Goal: Transaction & Acquisition: Purchase product/service

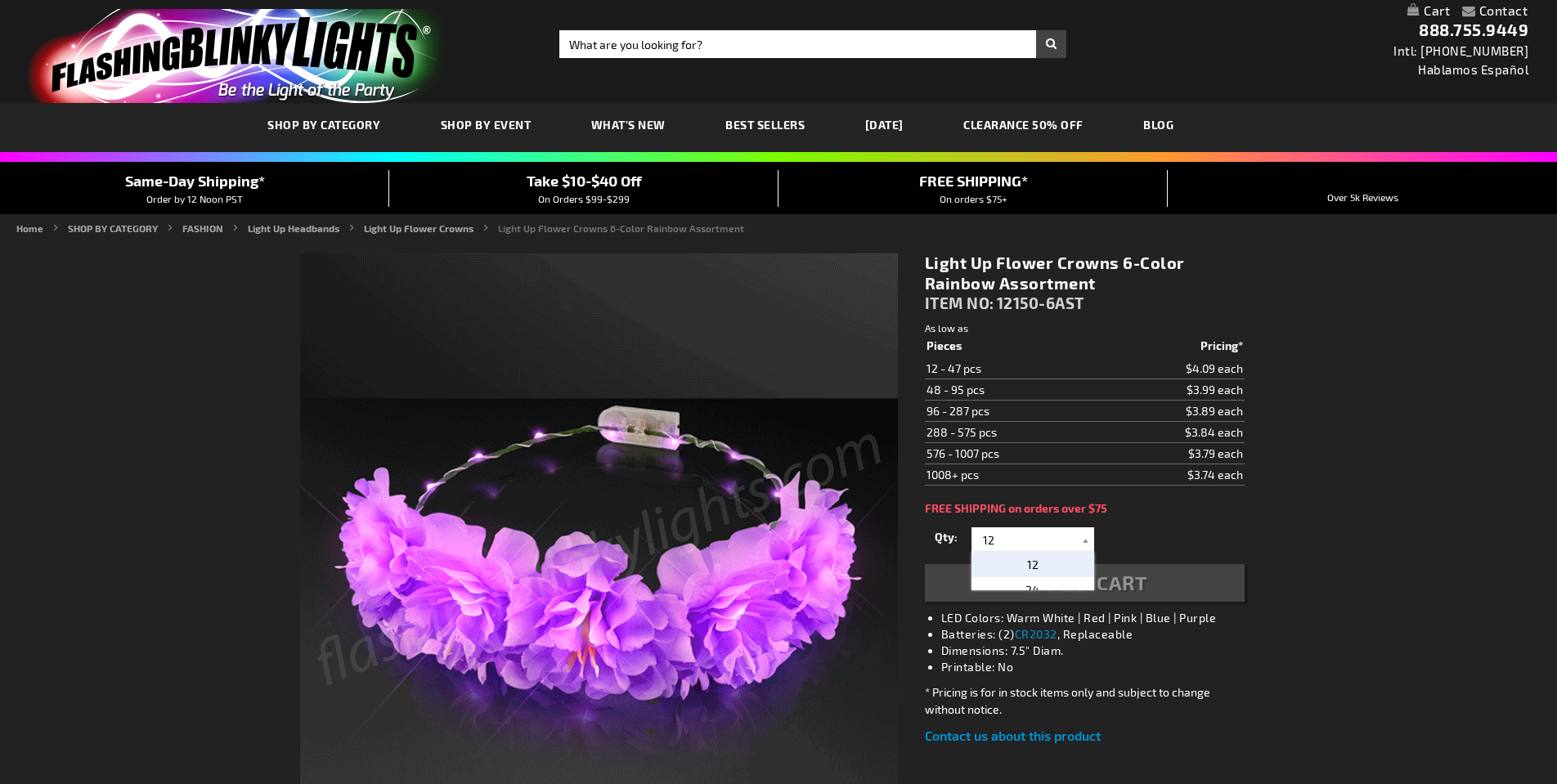
click at [1020, 543] on input "12" at bounding box center [1034, 540] width 119 height 25
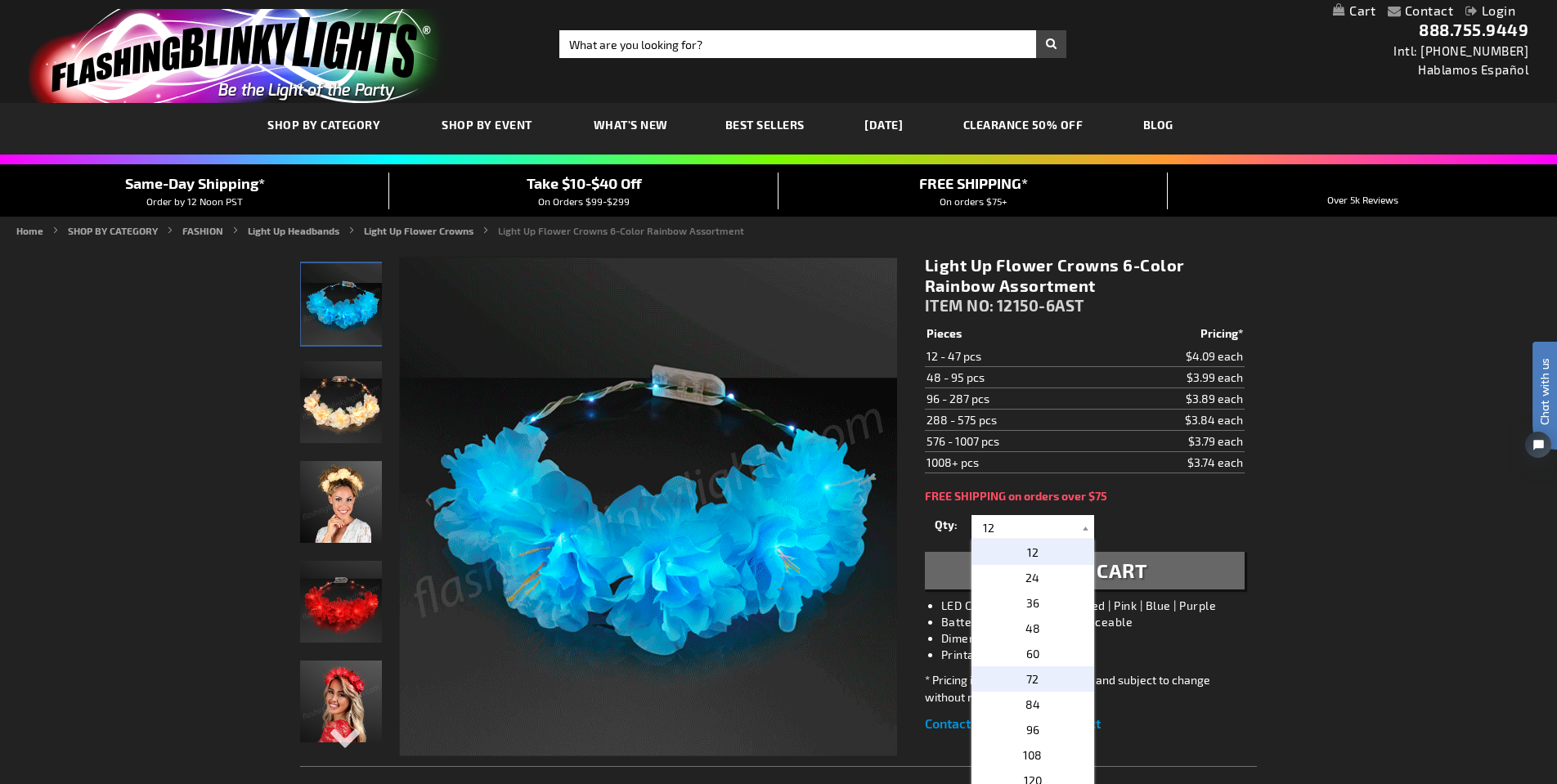
scroll to position [0, 1]
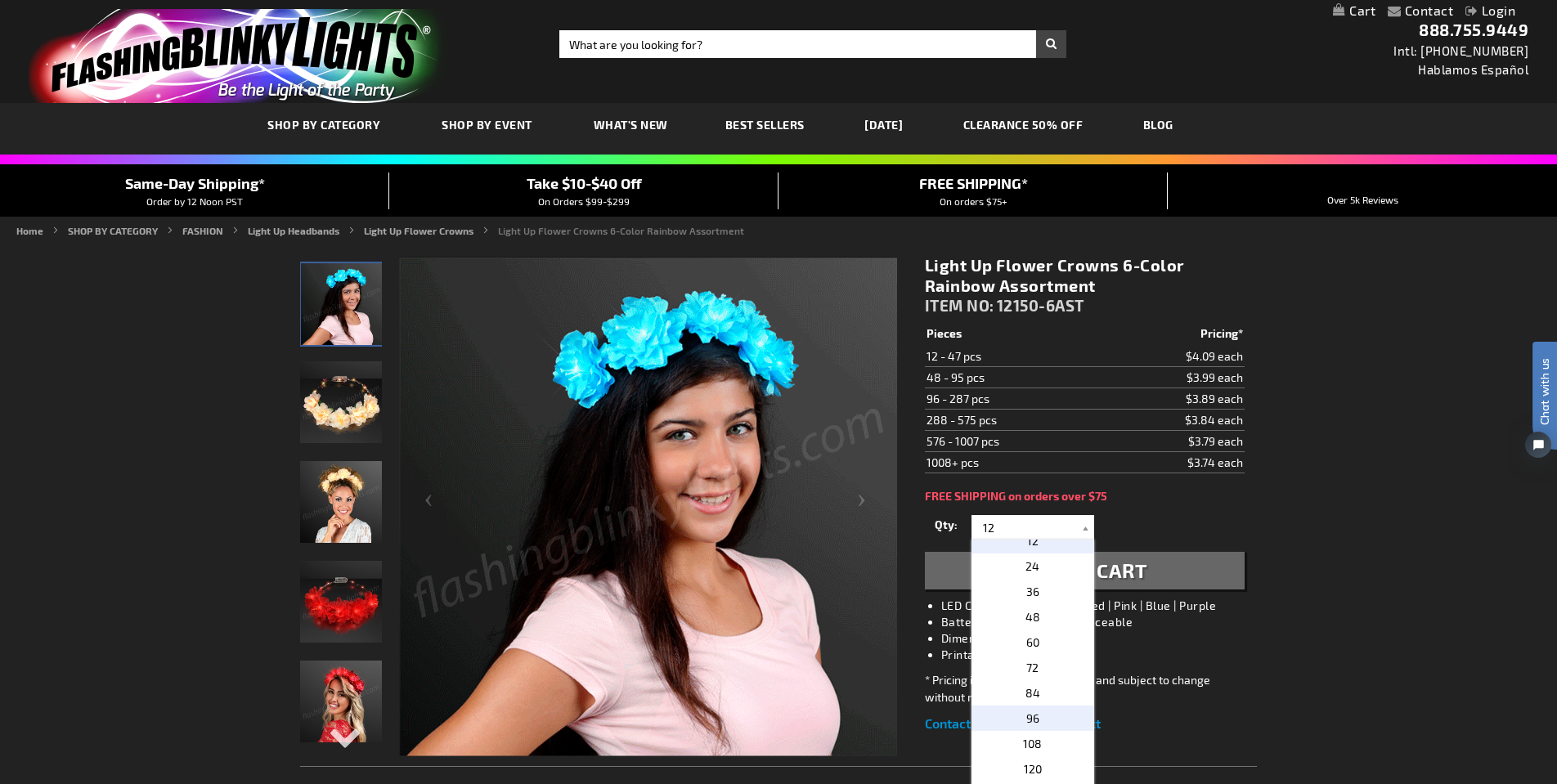
click at [1033, 716] on span "96" at bounding box center [1033, 718] width 13 height 14
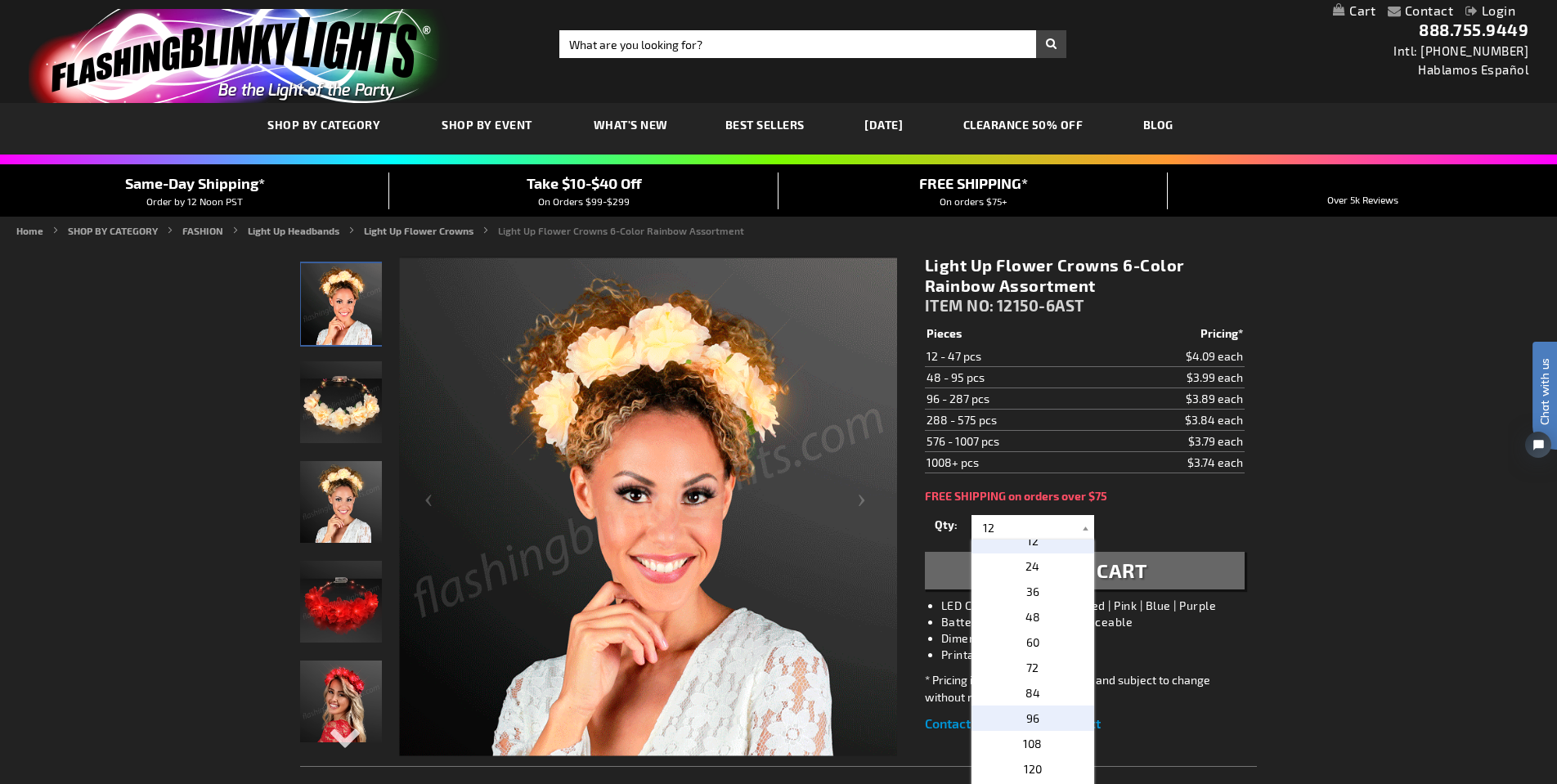
type input "96"
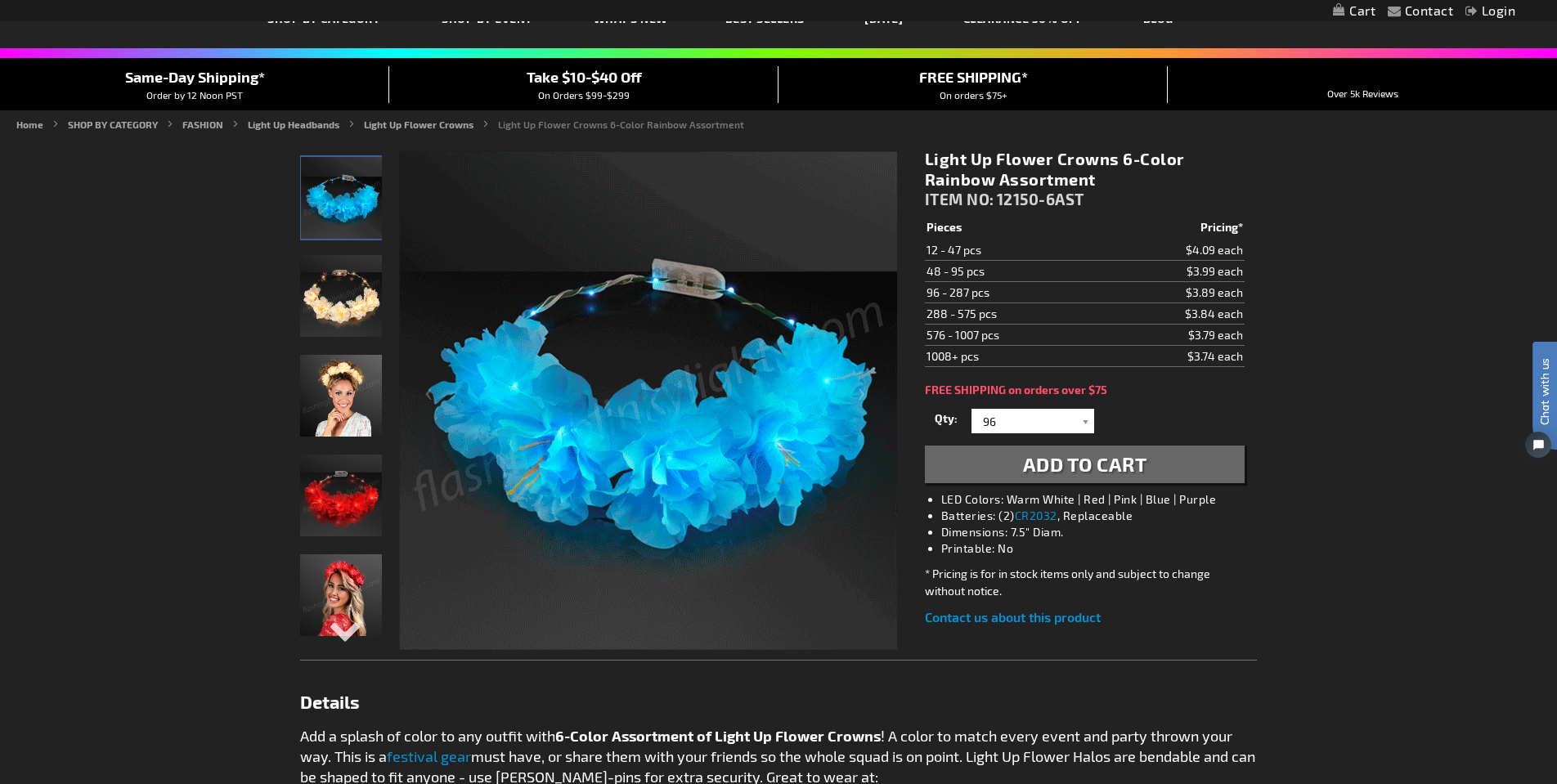
scroll to position [113, 0]
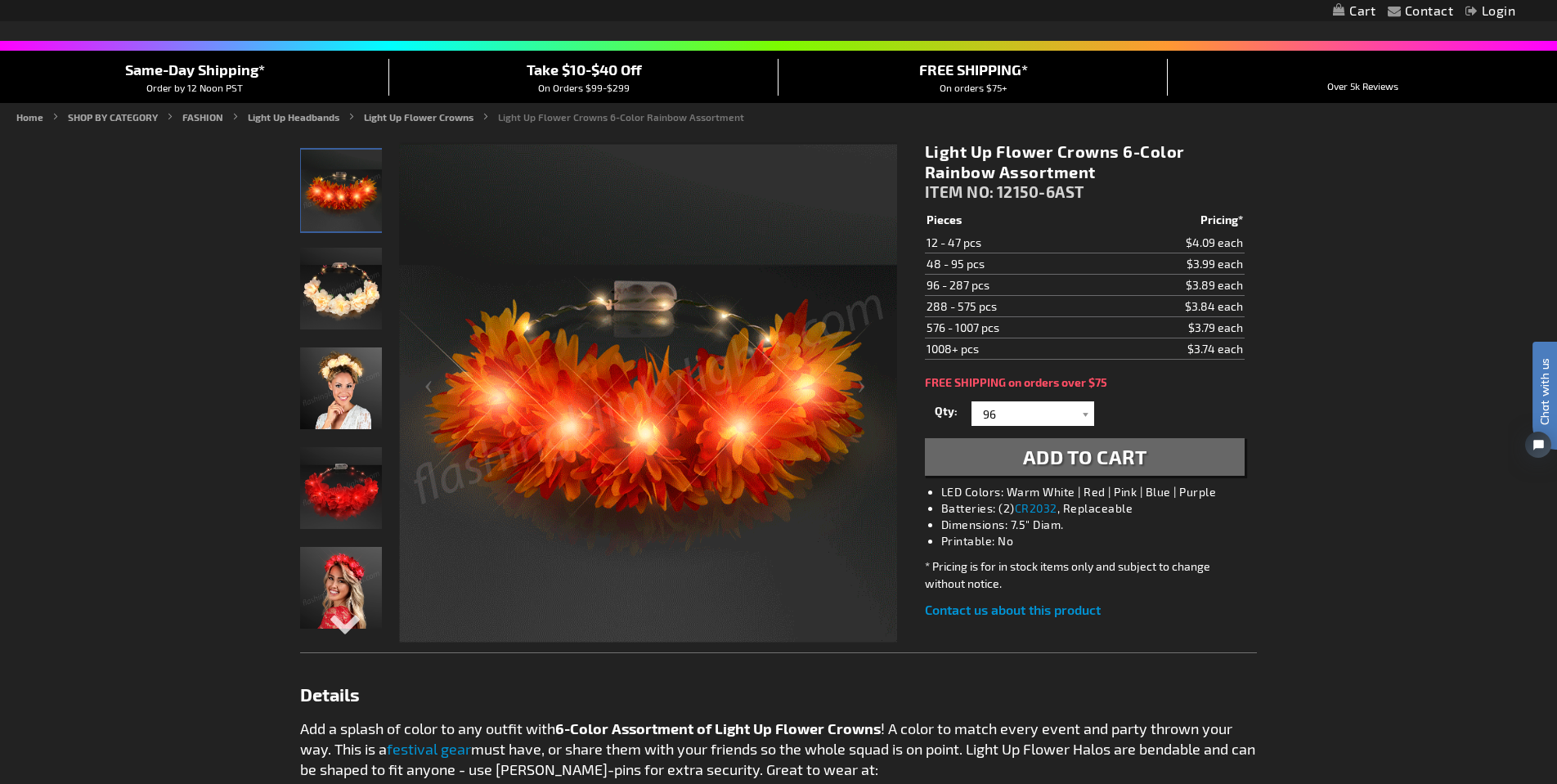
click at [1143, 451] on span "Add to Cart" at bounding box center [1085, 457] width 125 height 24
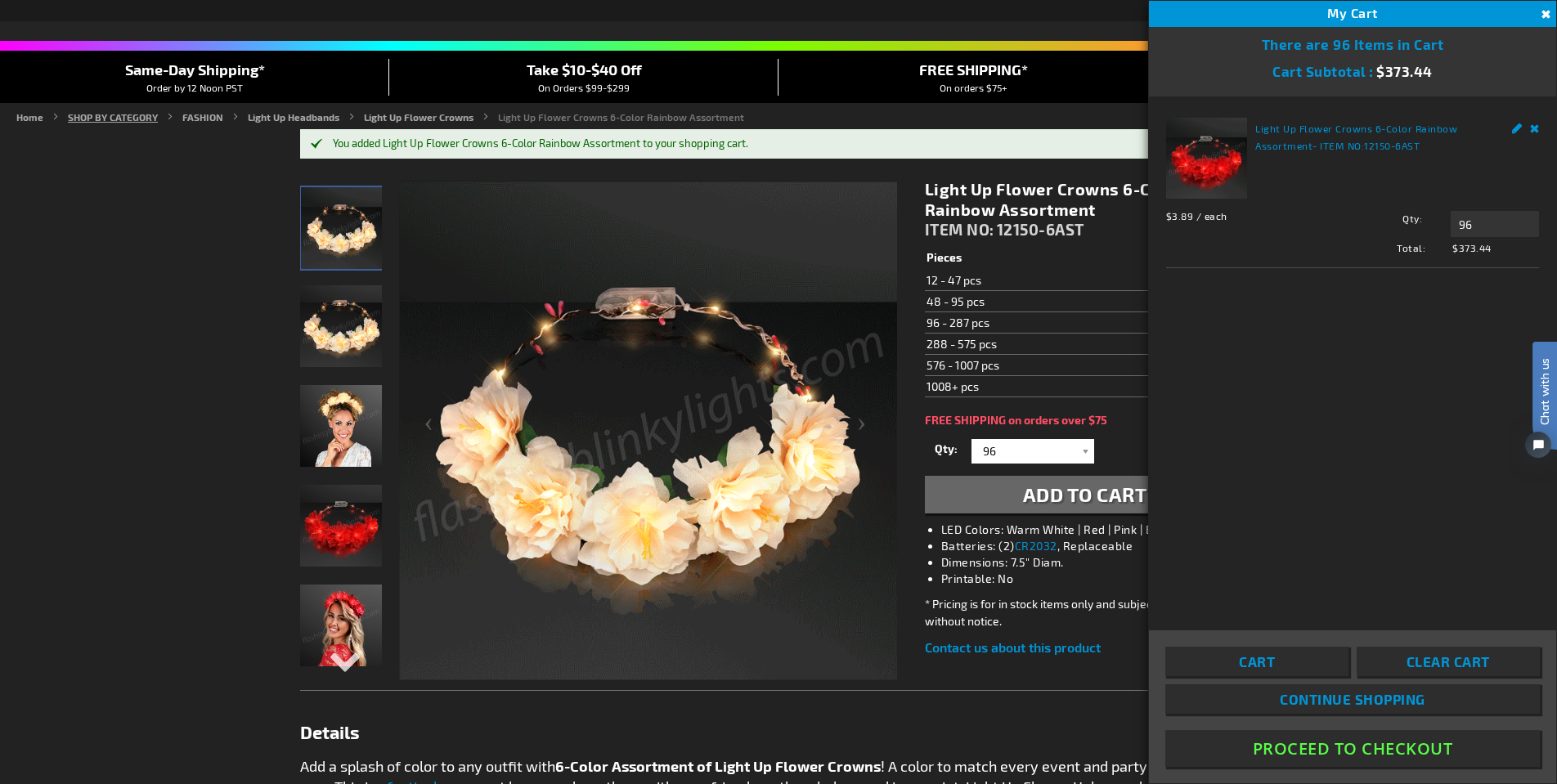
click at [145, 119] on link "SHOP BY CATEGORY" at bounding box center [112, 117] width 90 height 11
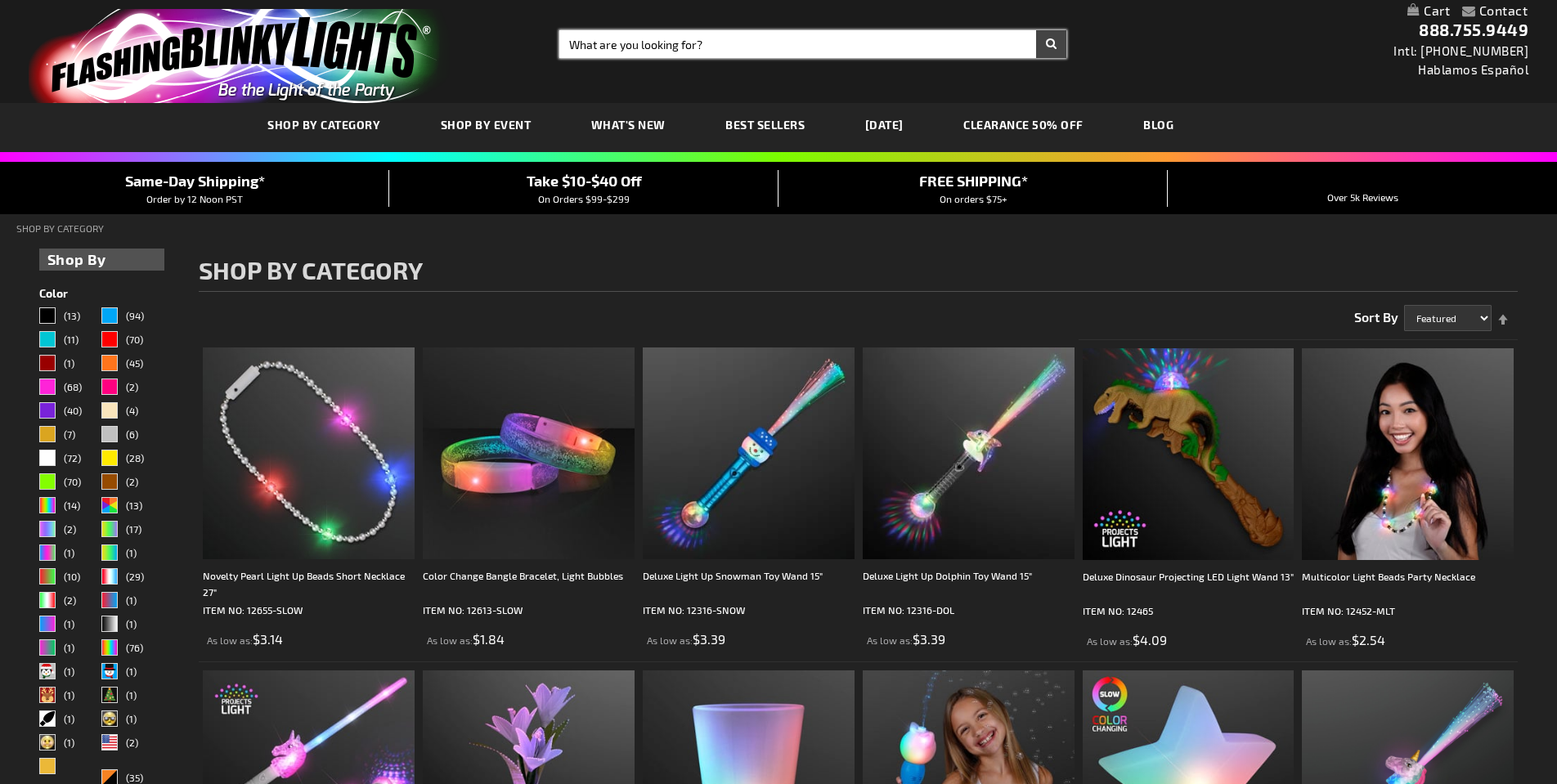
click at [739, 42] on input "Search" at bounding box center [813, 44] width 508 height 28
type input "sword"
click at [1051, 44] on button "Search" at bounding box center [1051, 44] width 30 height 28
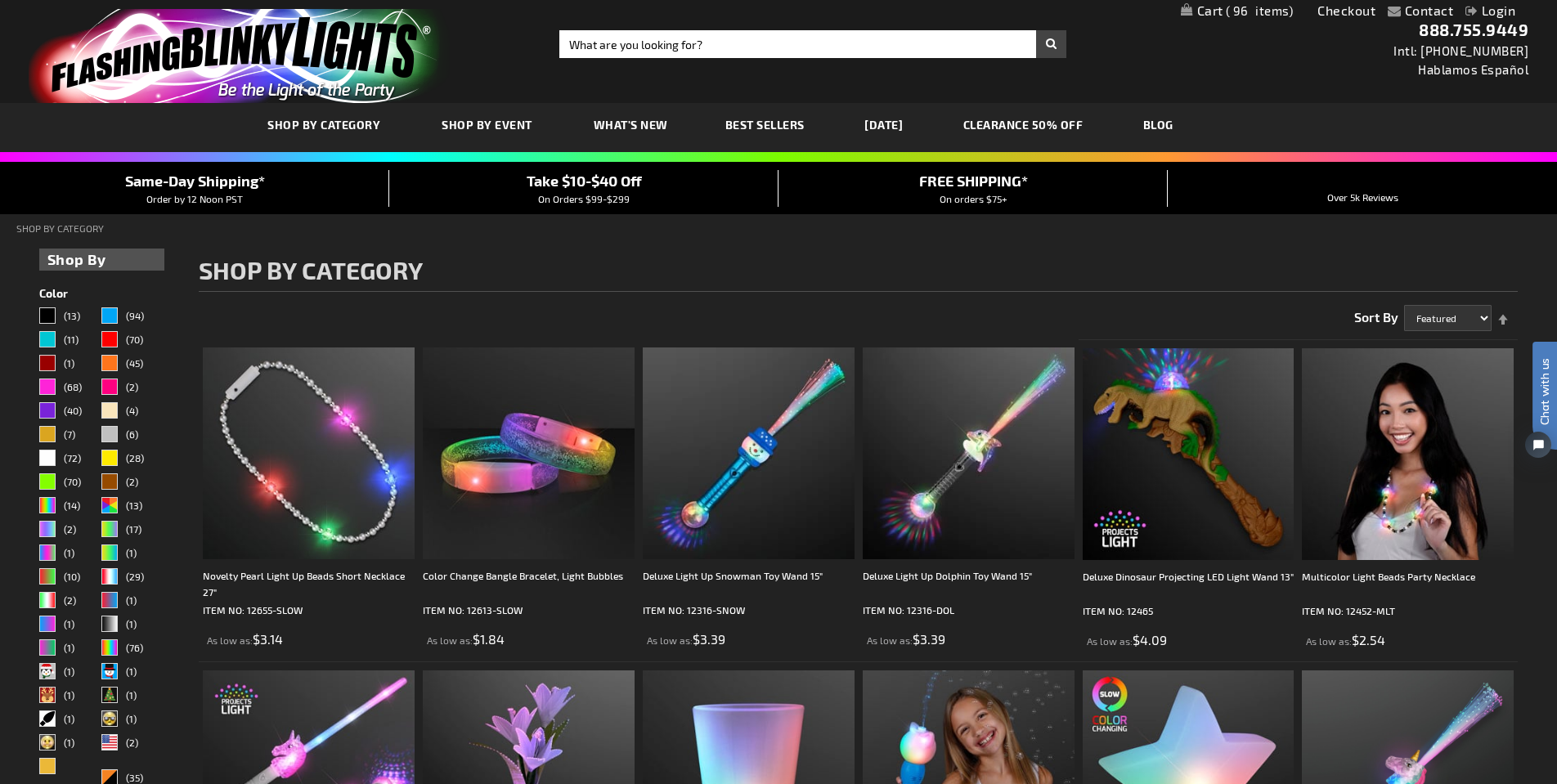
click at [1192, 10] on link "My Cart 96 96 items" at bounding box center [1237, 11] width 113 height 16
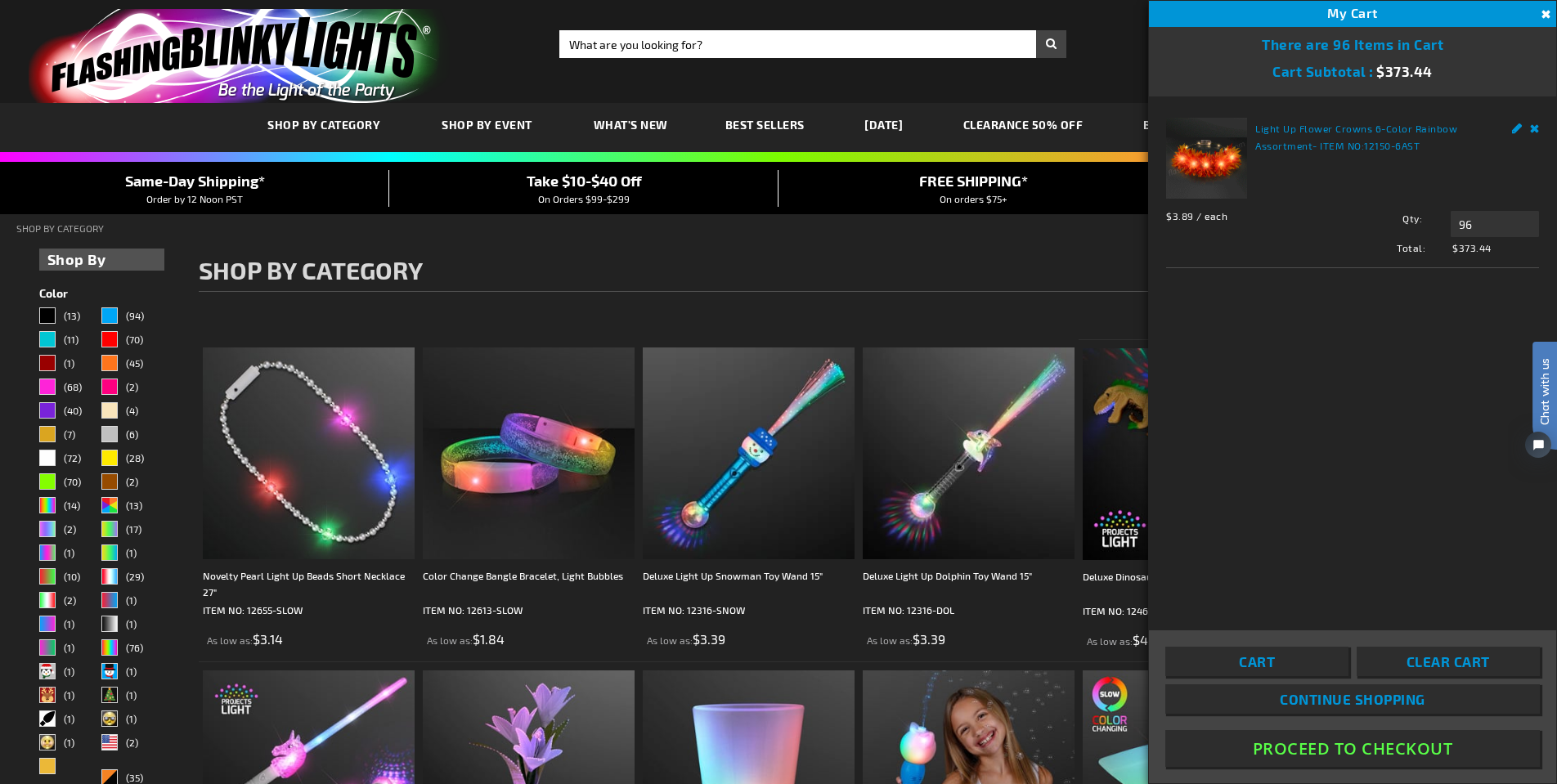
click at [1455, 754] on button "Proceed To Checkout" at bounding box center [1352, 749] width 375 height 37
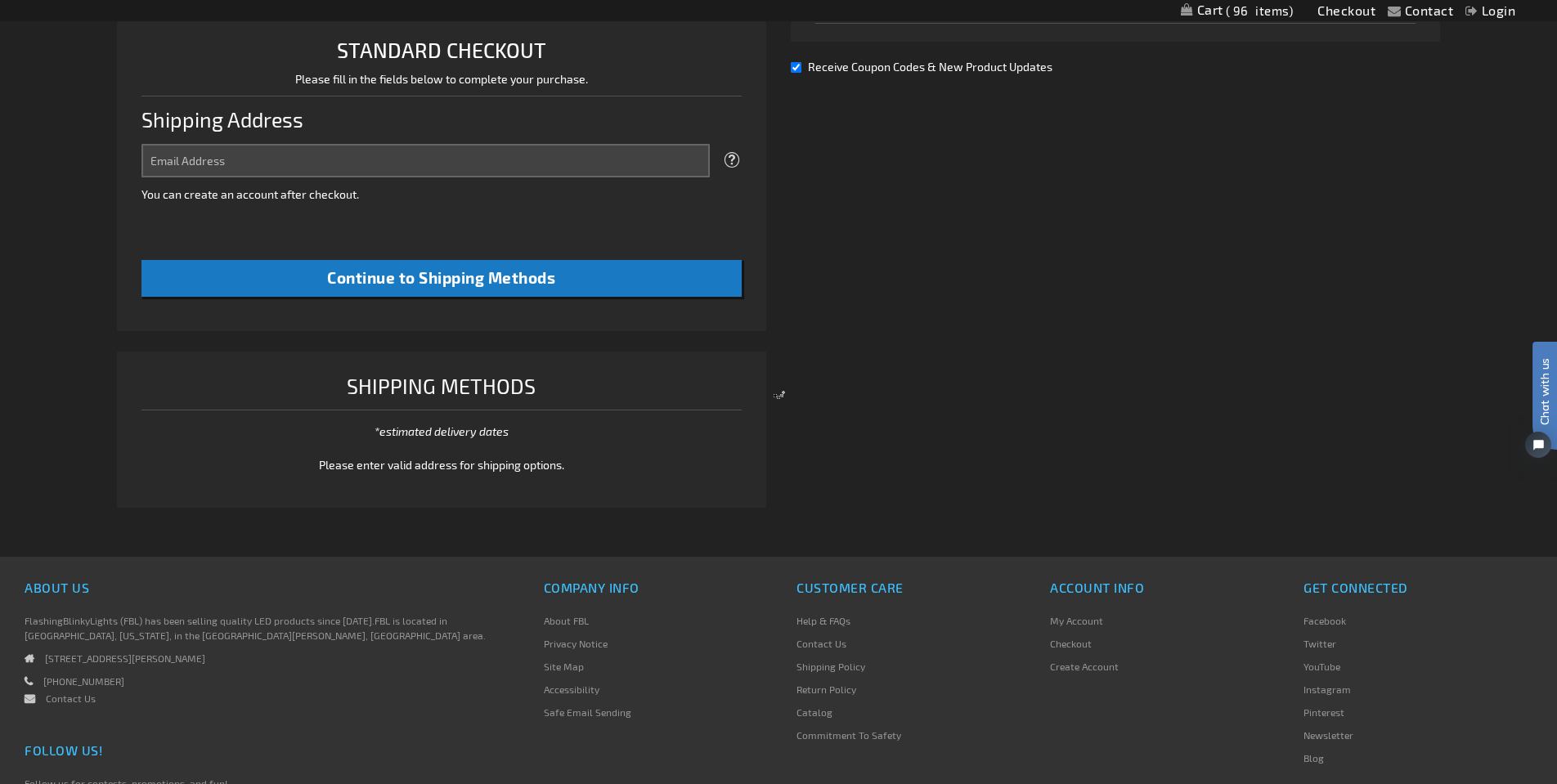
select select "US"
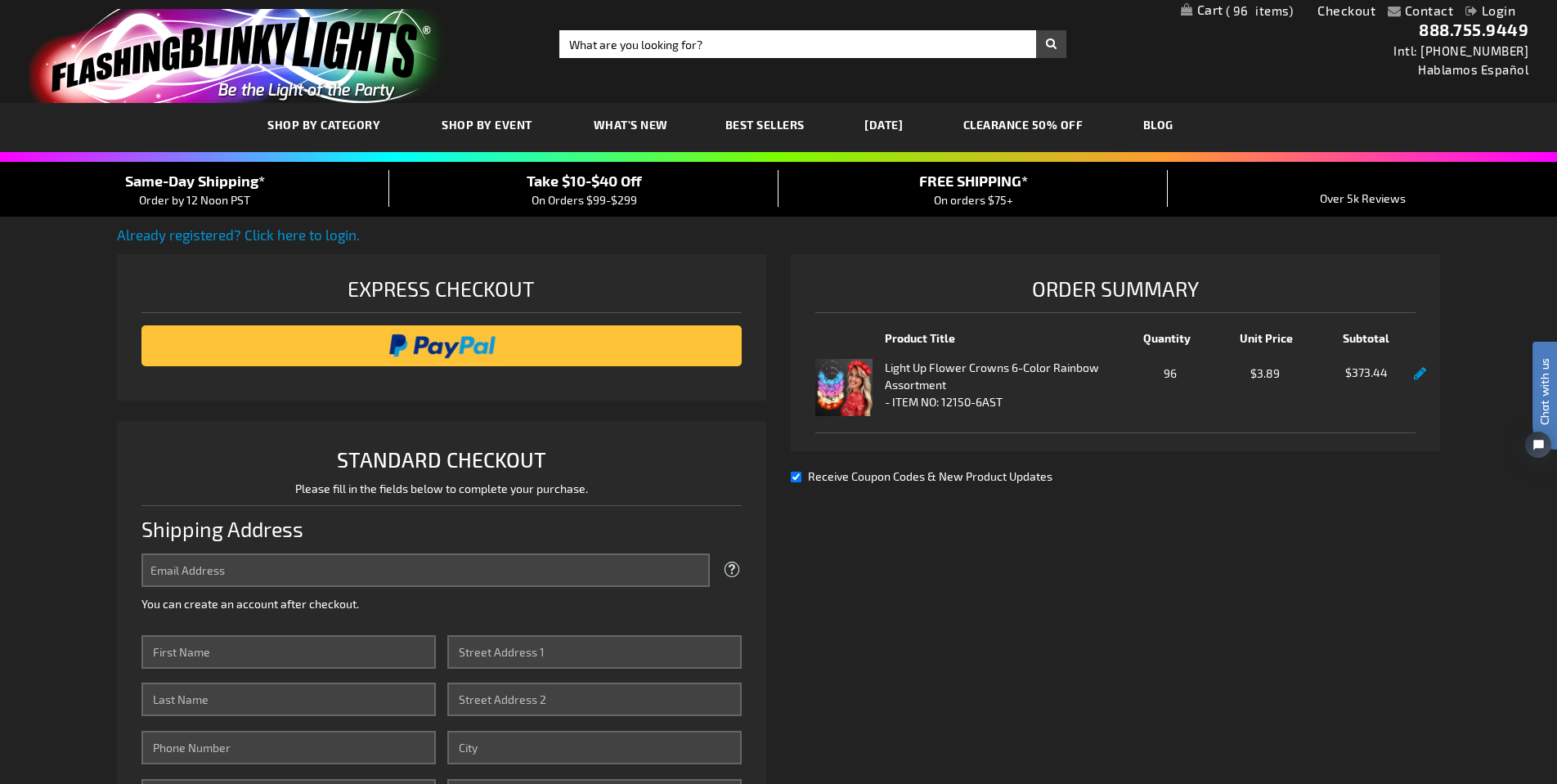
click at [845, 390] on img at bounding box center [844, 387] width 57 height 57
click at [997, 370] on strong "Light Up Flower Crowns 6-Color Rainbow Assortment" at bounding box center [1005, 376] width 240 height 34
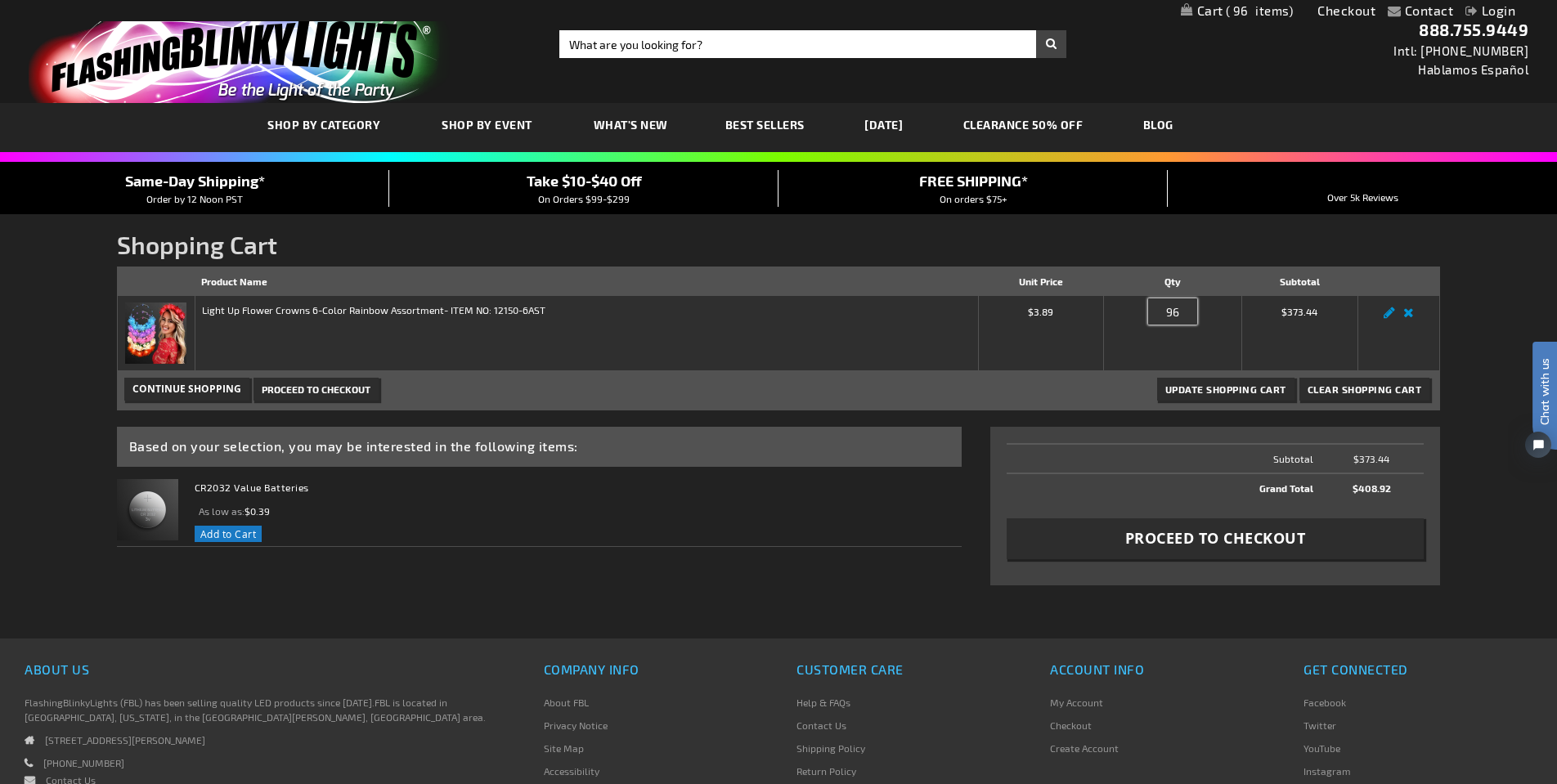
click at [1180, 309] on input "96" at bounding box center [1173, 312] width 49 height 26
type input "9"
type input "60"
click at [1074, 382] on div "Update Shopping Cart Clear Shopping Cart Continue Shopping Proceed to Checkout" at bounding box center [778, 391] width 1323 height 40
click at [1389, 317] on link "Edit" at bounding box center [1389, 317] width 19 height 0
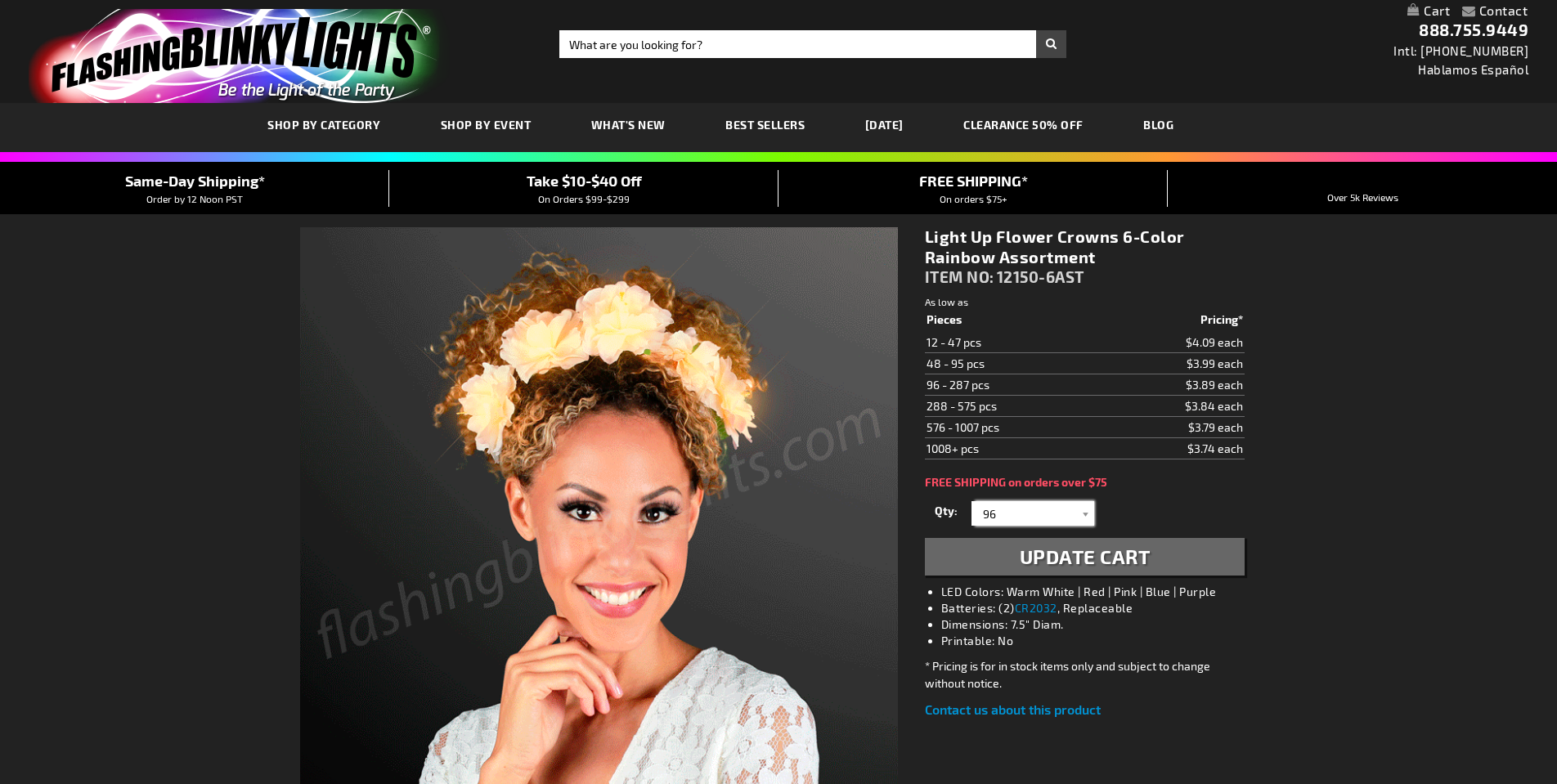
click at [1049, 523] on input "96" at bounding box center [1034, 514] width 119 height 25
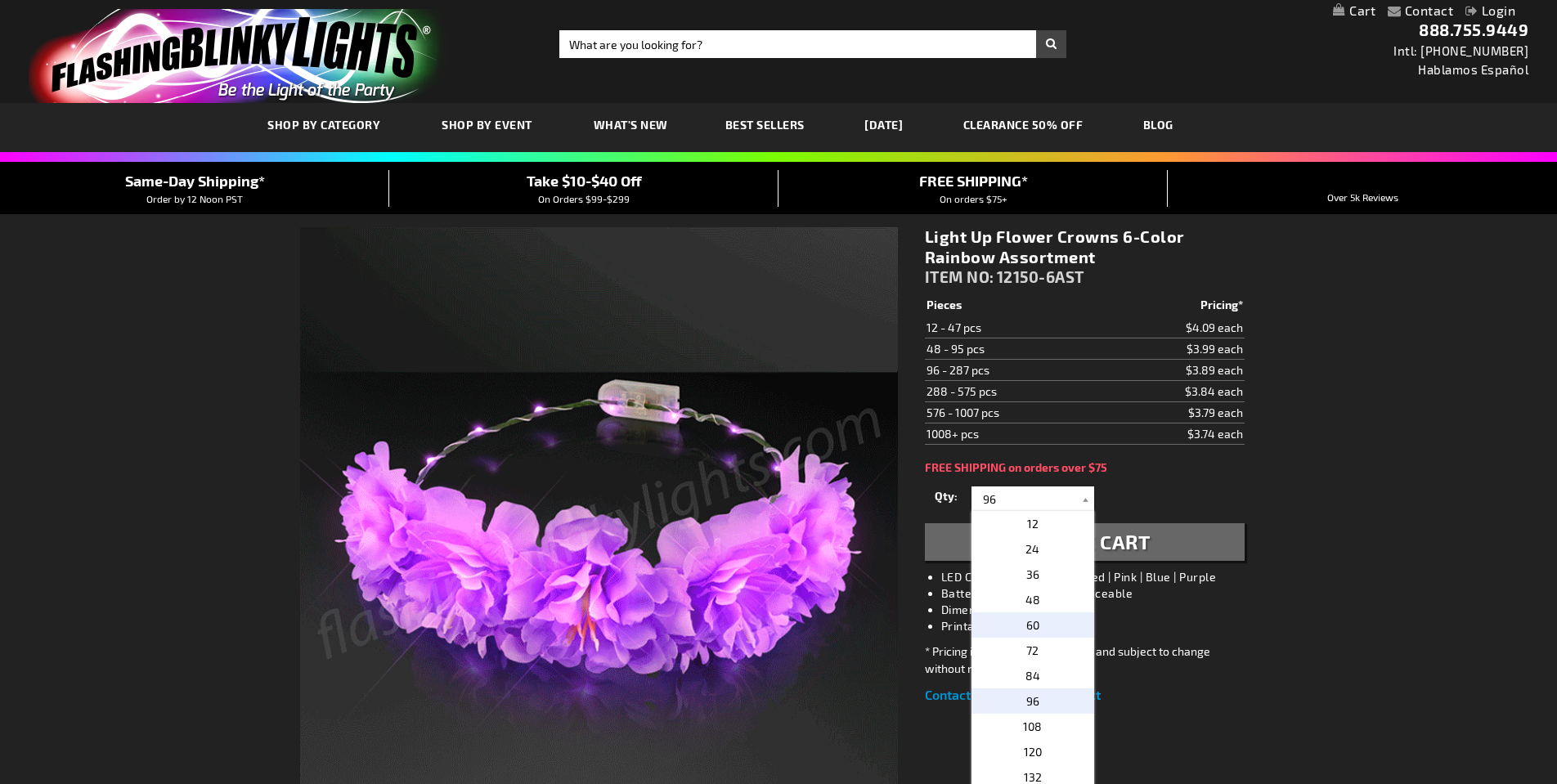
click at [1036, 623] on span "60" at bounding box center [1033, 625] width 13 height 14
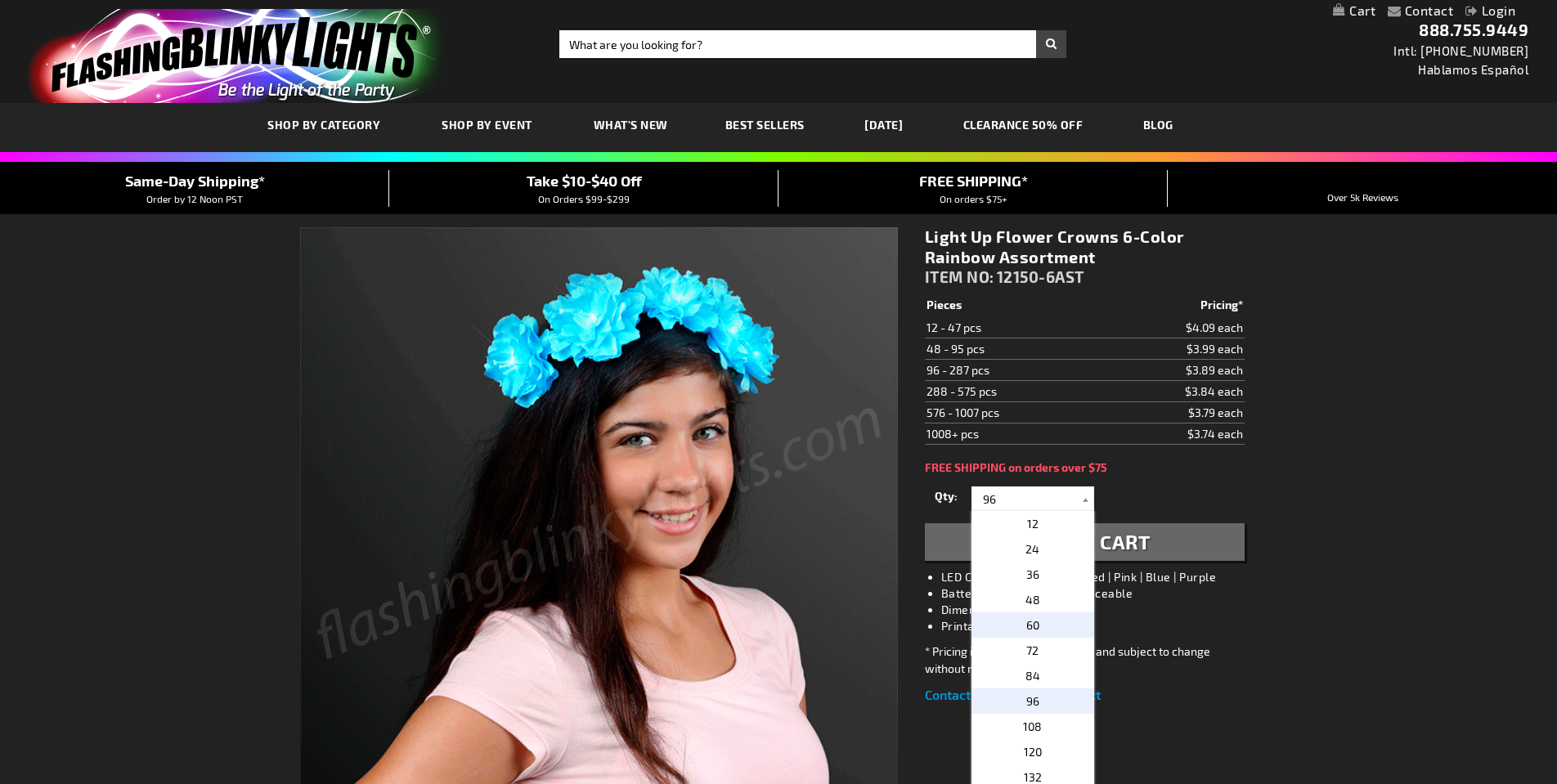
type input "60"
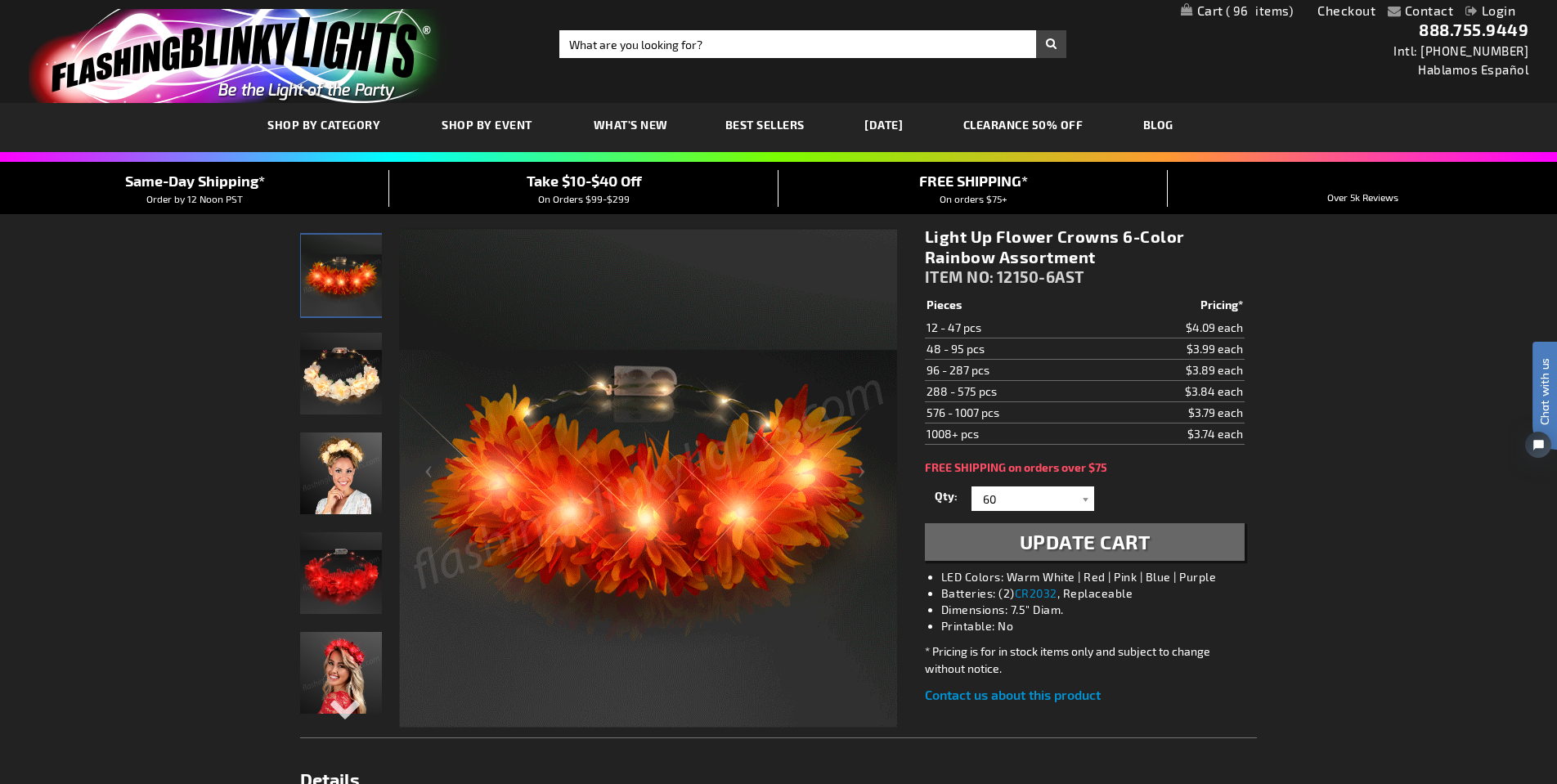
click at [1114, 543] on span "Update Cart" at bounding box center [1085, 542] width 131 height 24
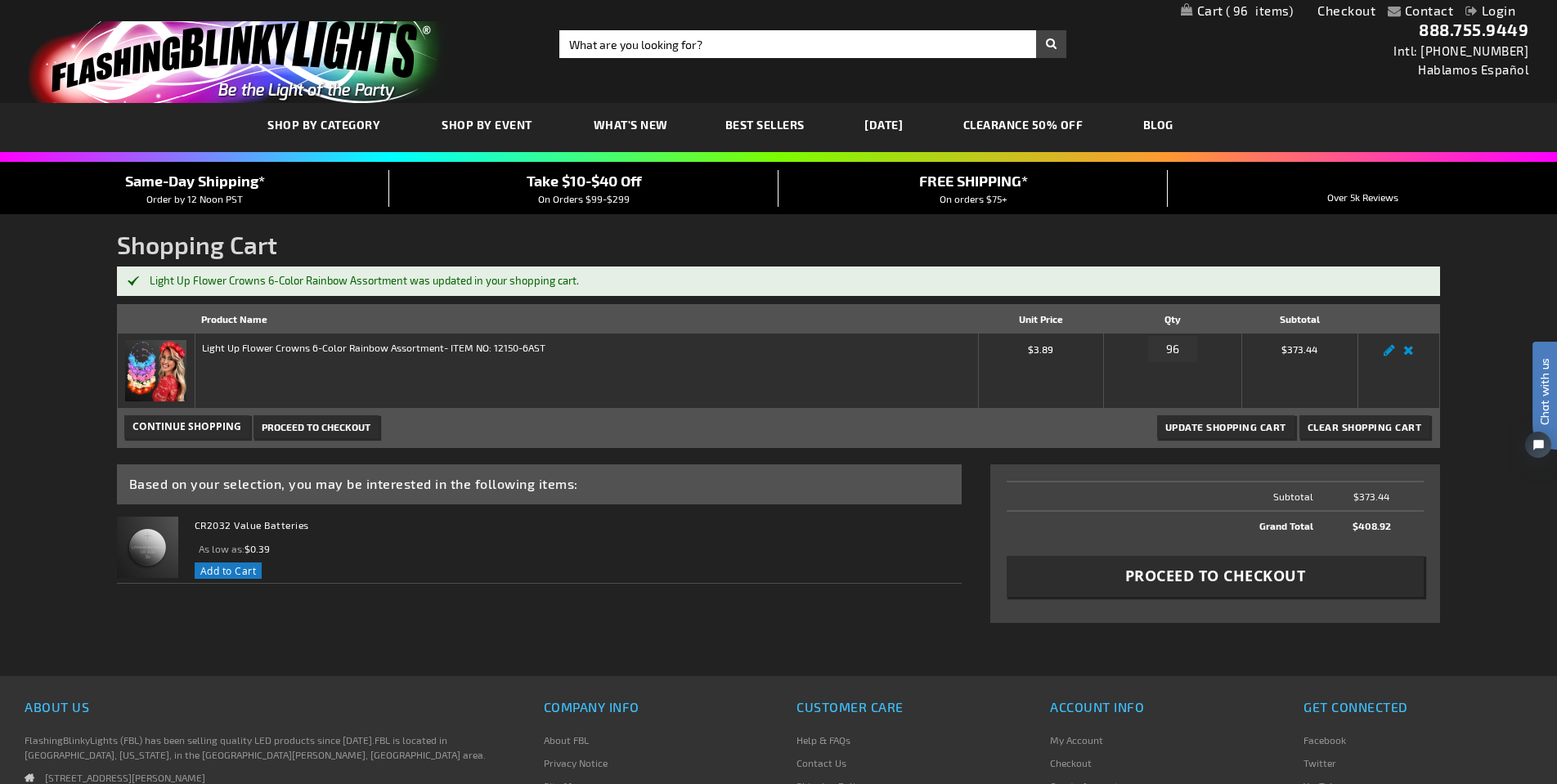
click at [1239, 423] on span "Update Shopping Cart" at bounding box center [1226, 427] width 121 height 11
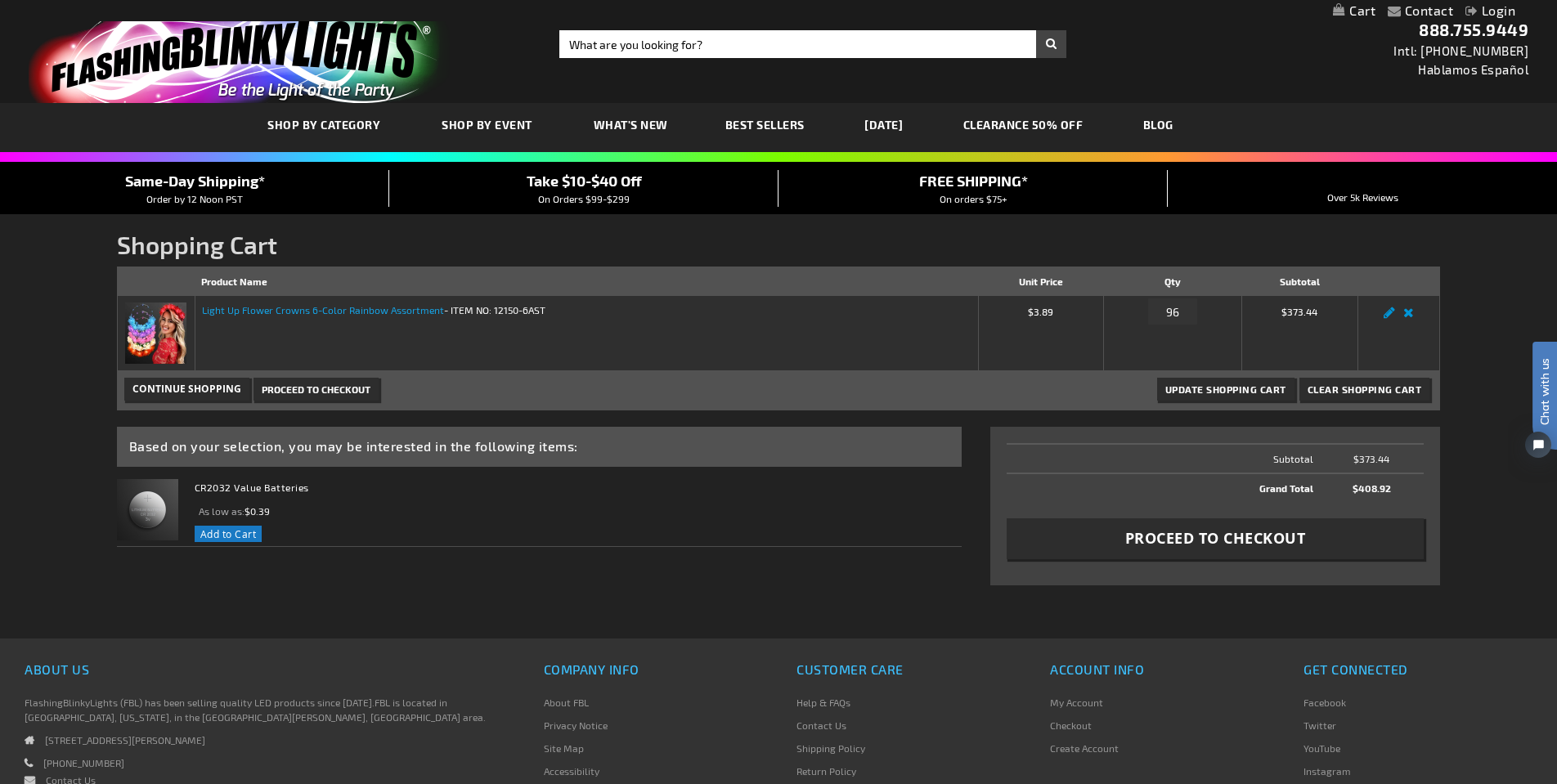
click at [394, 310] on link "Light Up Flower Crowns 6-Color Rainbow Assortment" at bounding box center [323, 309] width 242 height 11
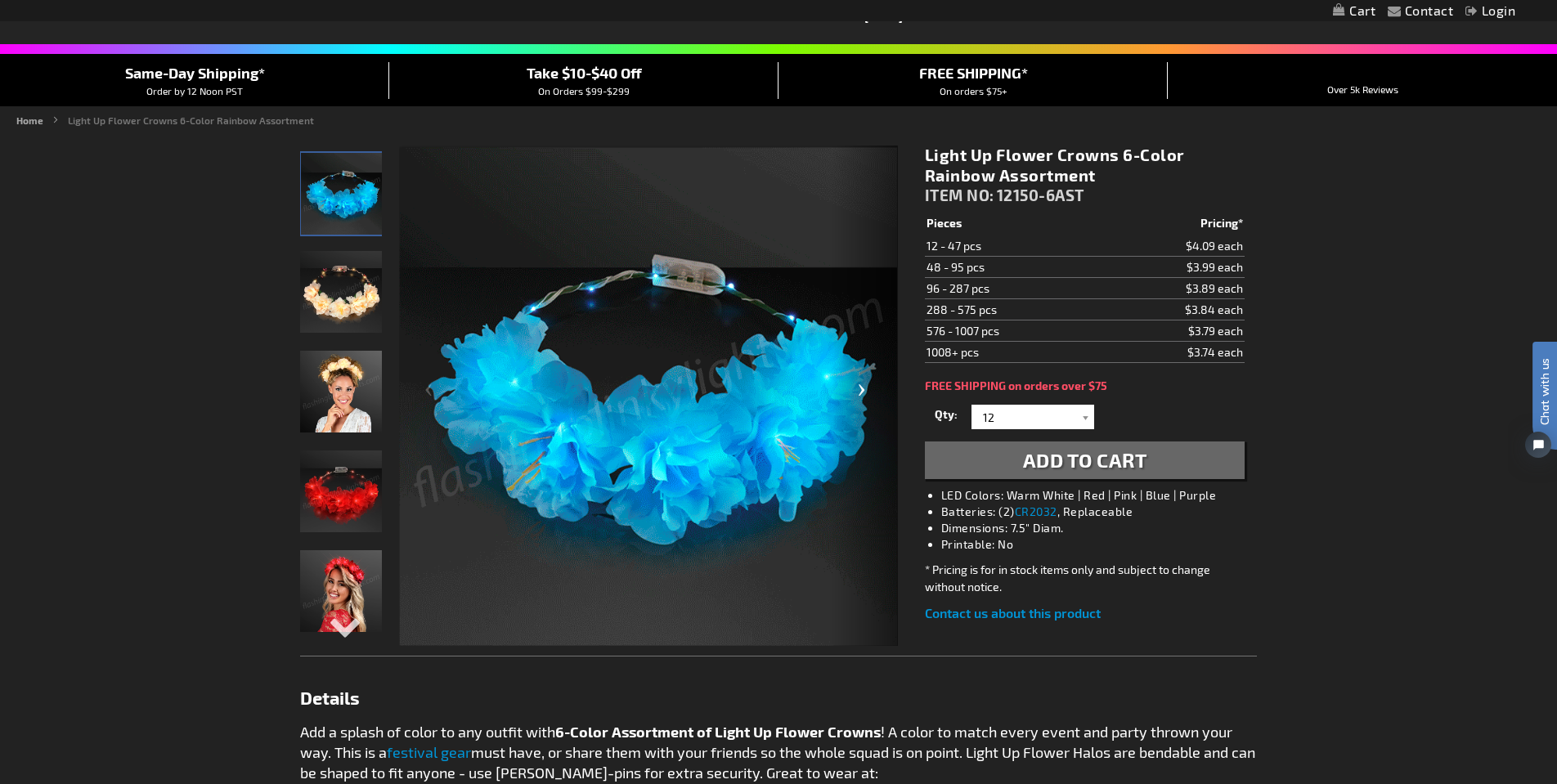
click at [864, 391] on div "Next" at bounding box center [865, 397] width 66 height 502
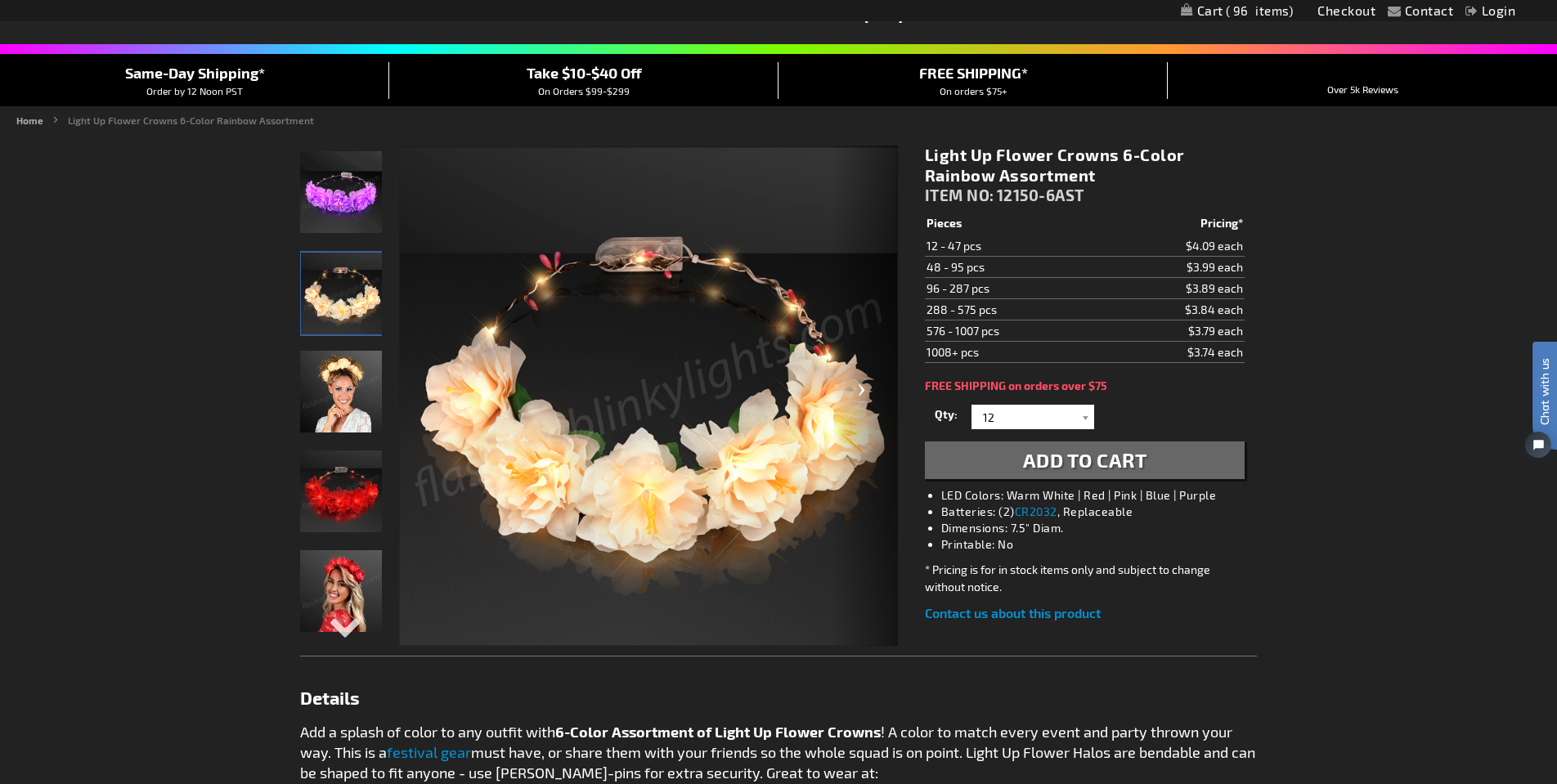
click at [864, 391] on div "Next" at bounding box center [865, 397] width 66 height 502
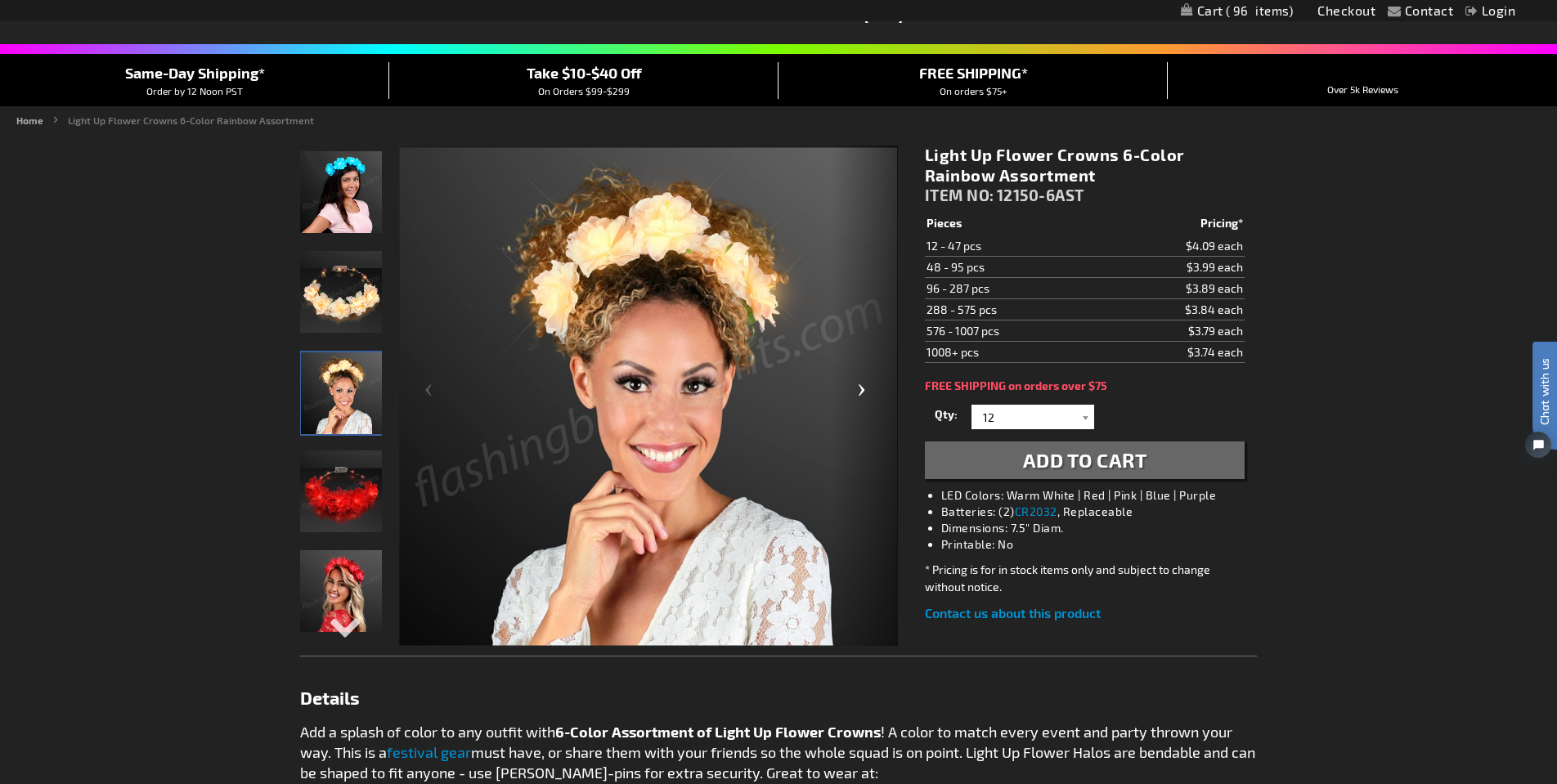
click at [864, 391] on div "Next" at bounding box center [865, 397] width 66 height 502
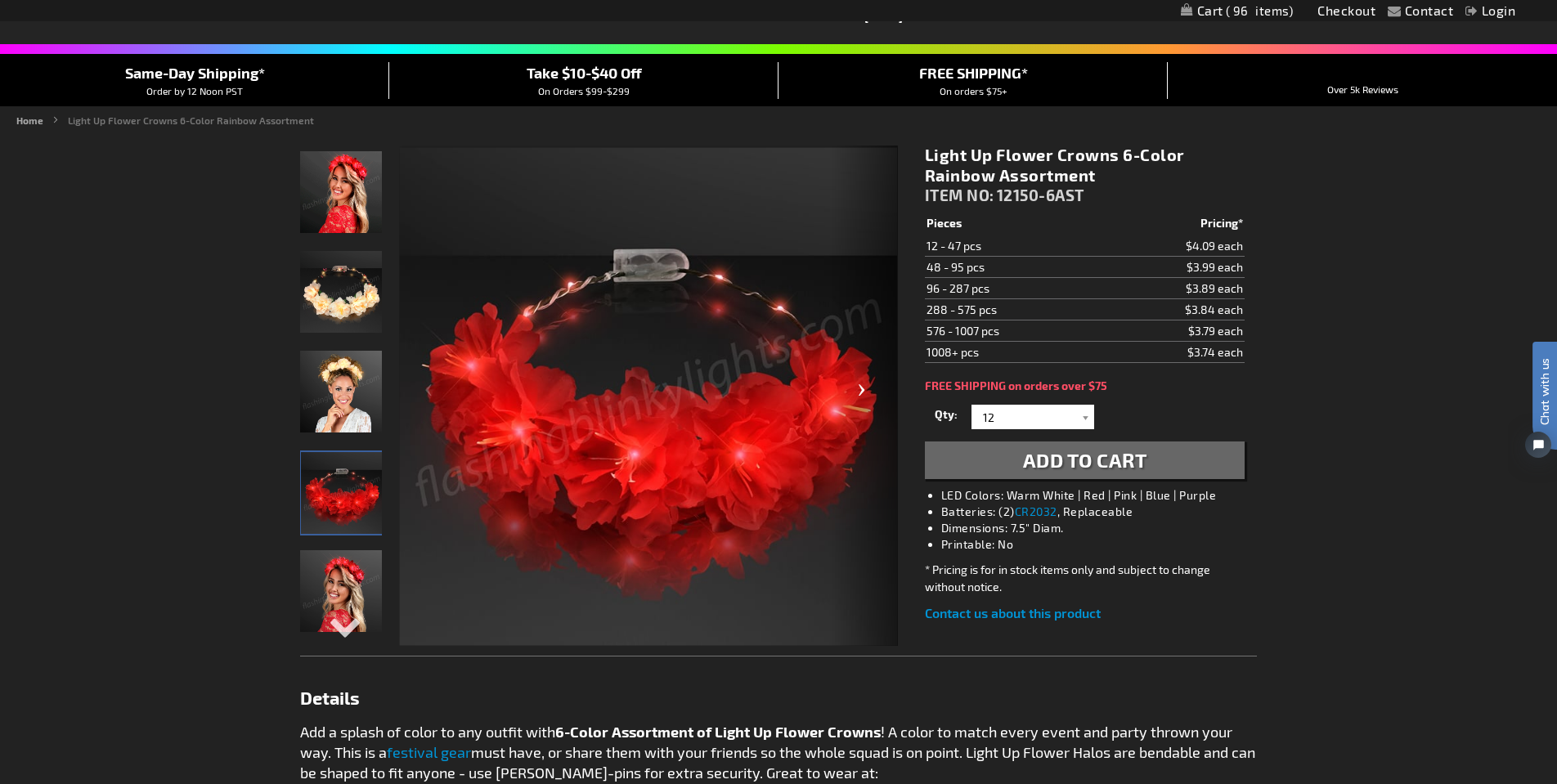
click at [864, 391] on div "Next" at bounding box center [865, 397] width 66 height 502
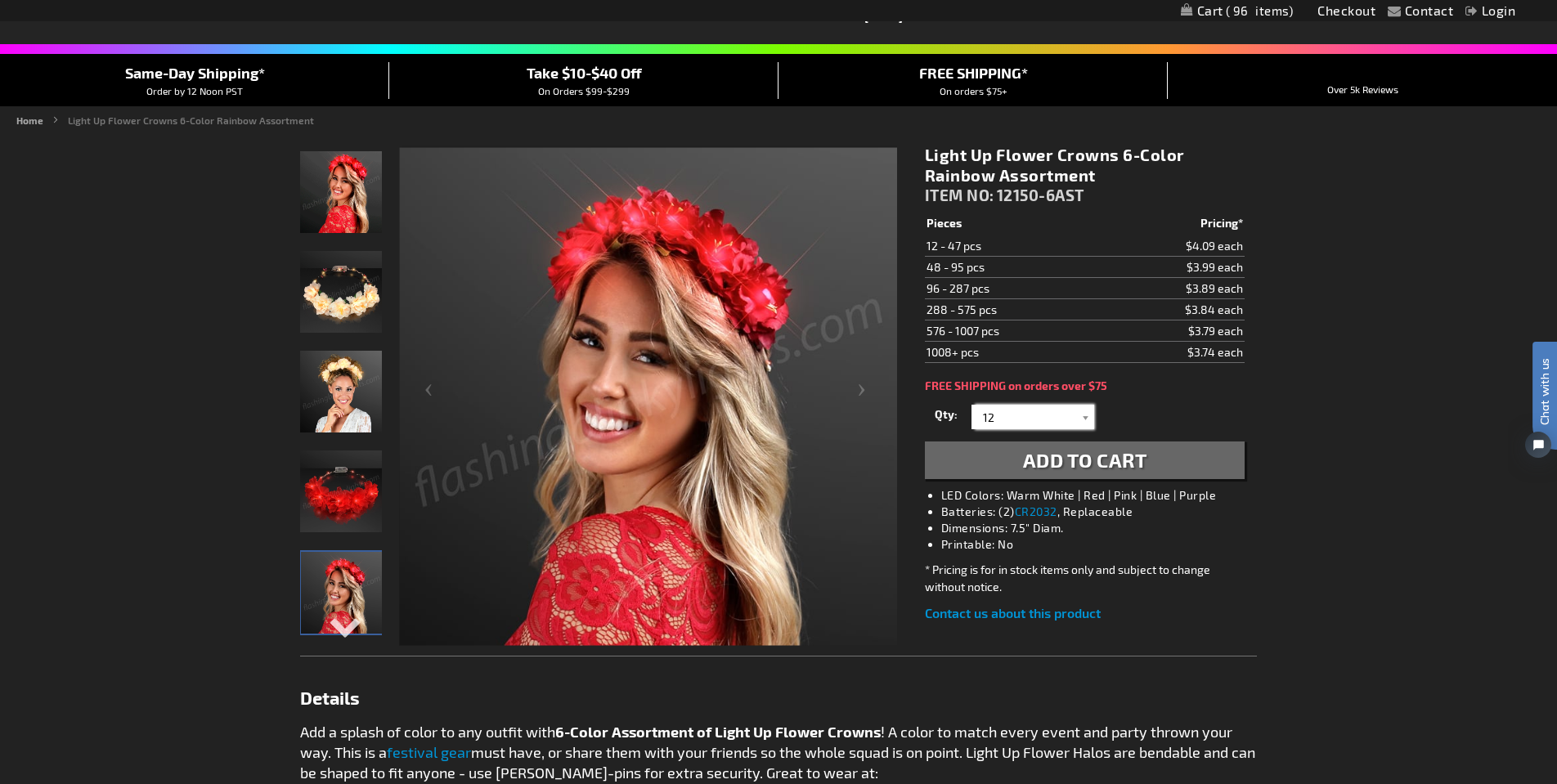
click at [1012, 414] on input "12" at bounding box center [1034, 417] width 119 height 25
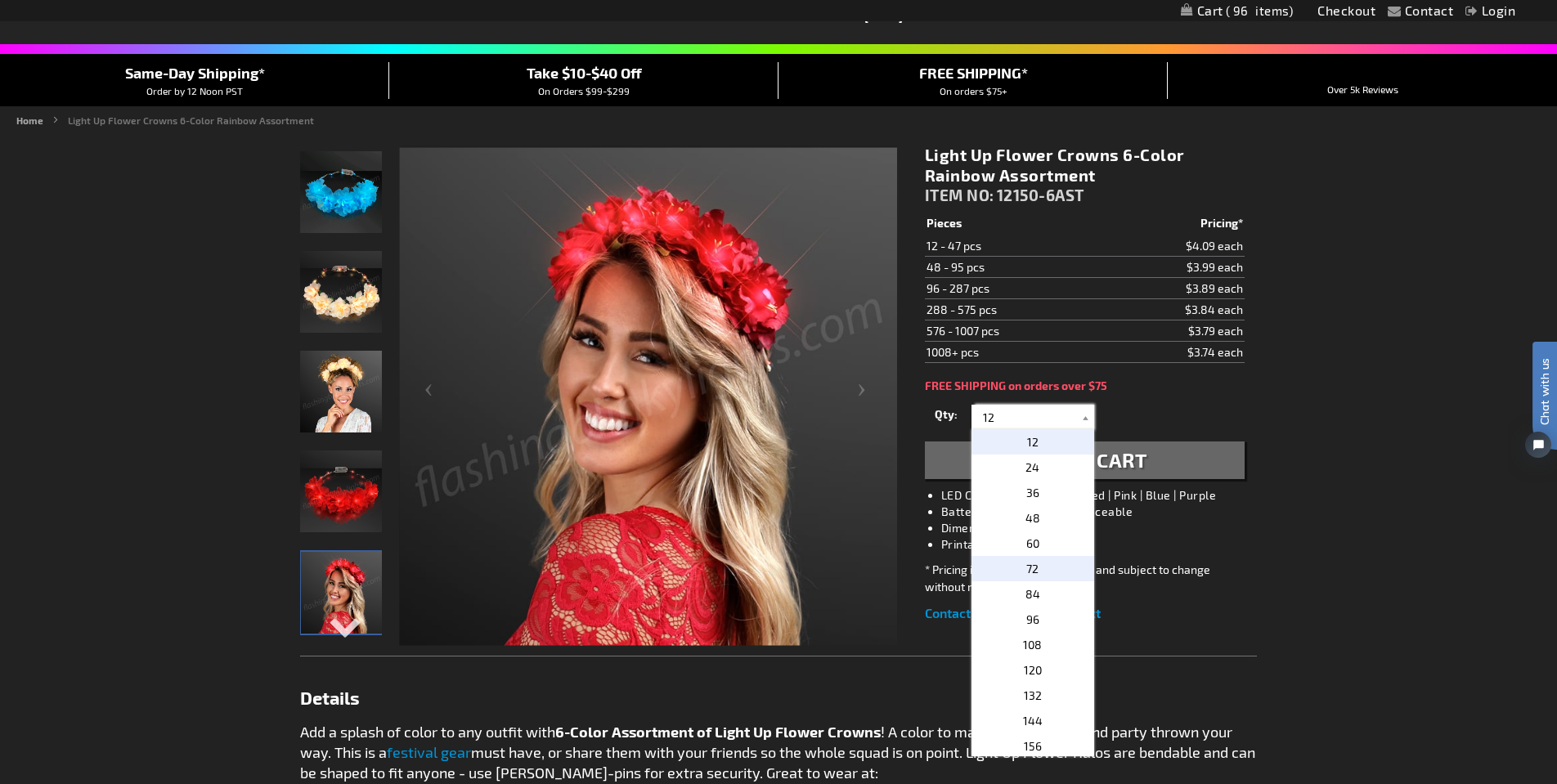
scroll to position [4, 0]
click at [1043, 568] on p "72" at bounding box center [1033, 565] width 123 height 25
type input "72"
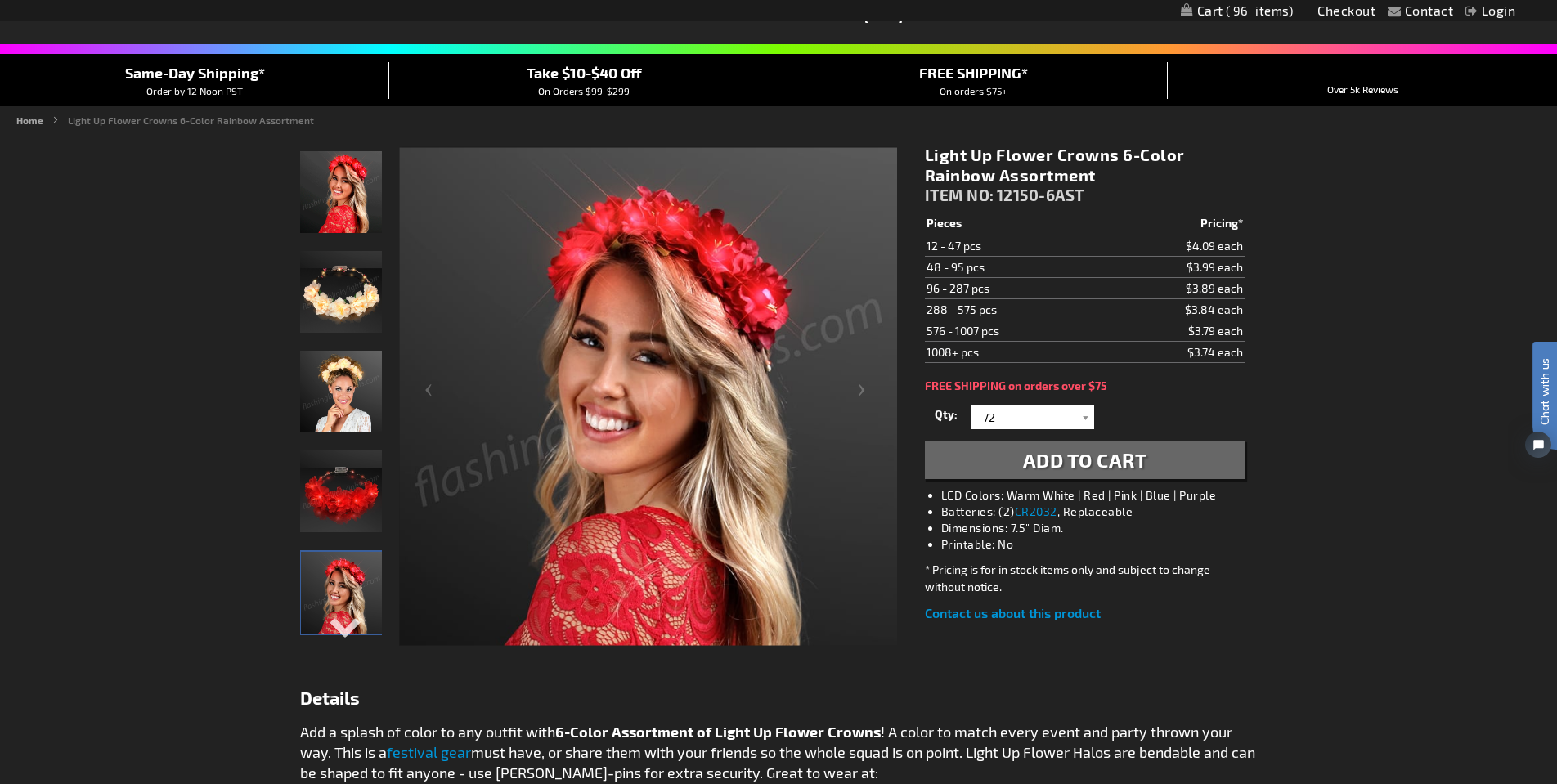
click at [1206, 458] on button "Add to Cart" at bounding box center [1085, 460] width 320 height 38
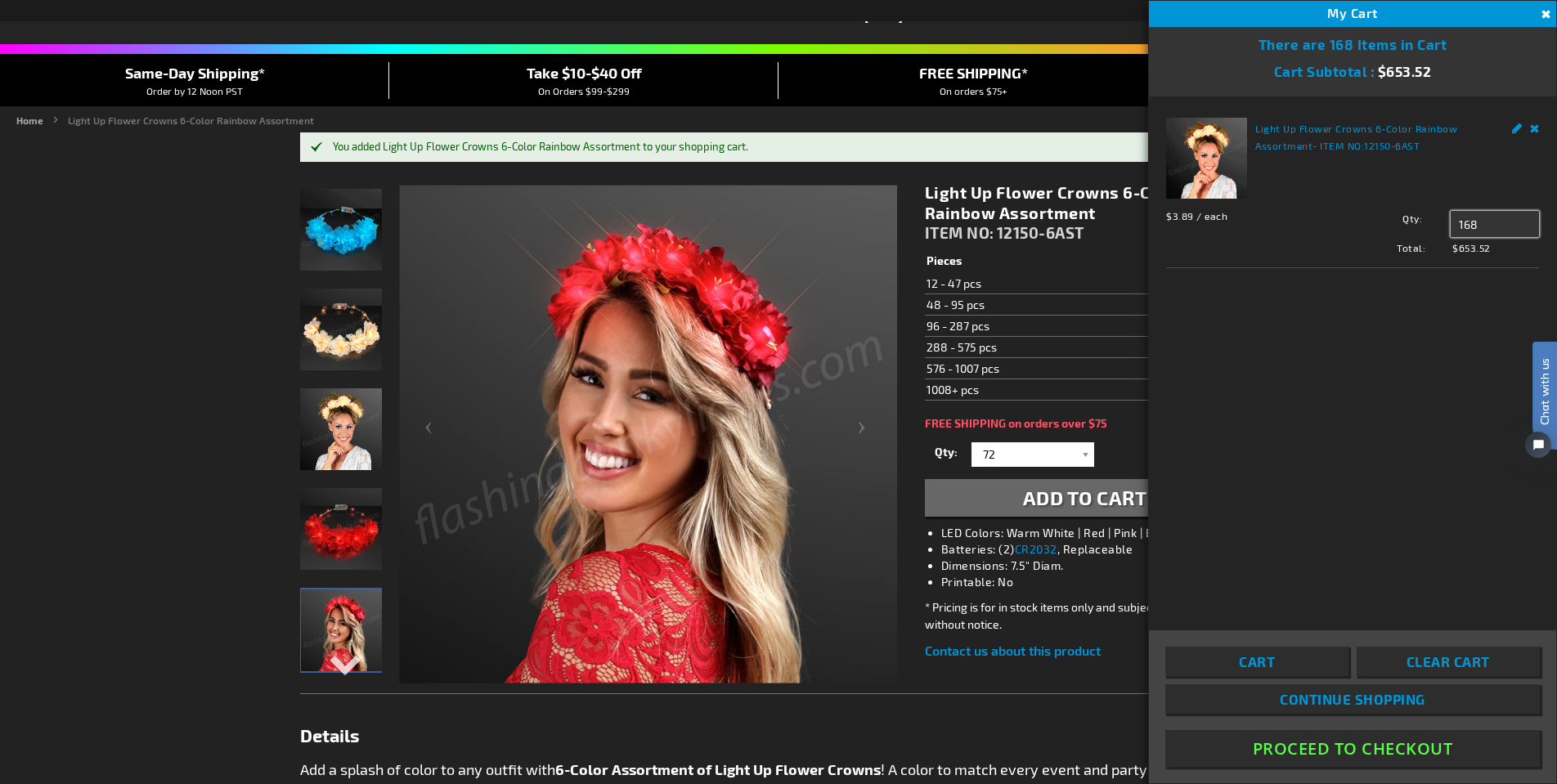
click at [1492, 222] on input "168" at bounding box center [1495, 224] width 89 height 26
drag, startPoint x: 1492, startPoint y: 222, endPoint x: 1443, endPoint y: 219, distance: 49.1
click at [1443, 219] on div "Qty 168 Update" at bounding box center [1437, 224] width 205 height 26
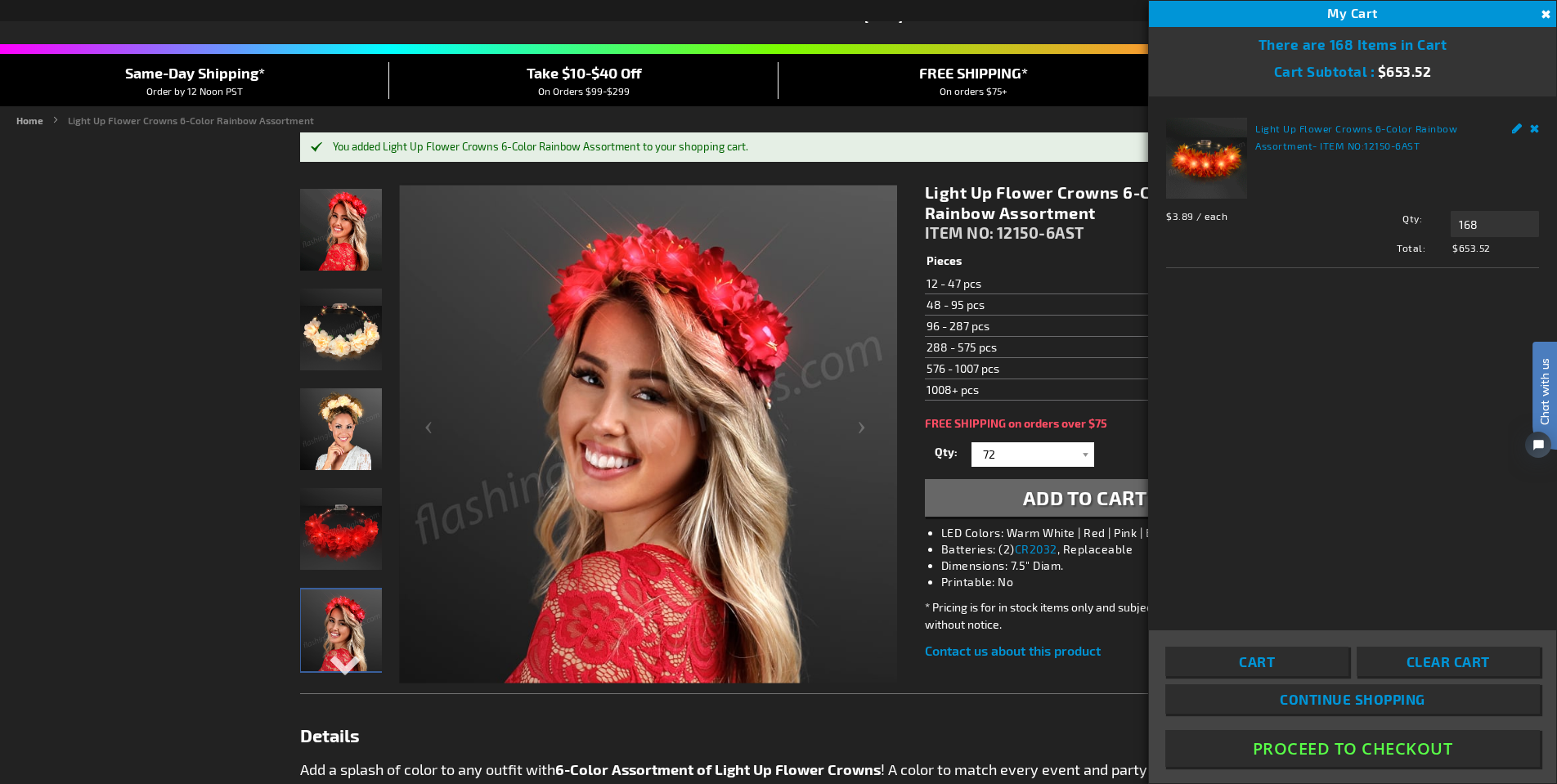
click at [1536, 126] on link "Remove" at bounding box center [1535, 126] width 10 height 18
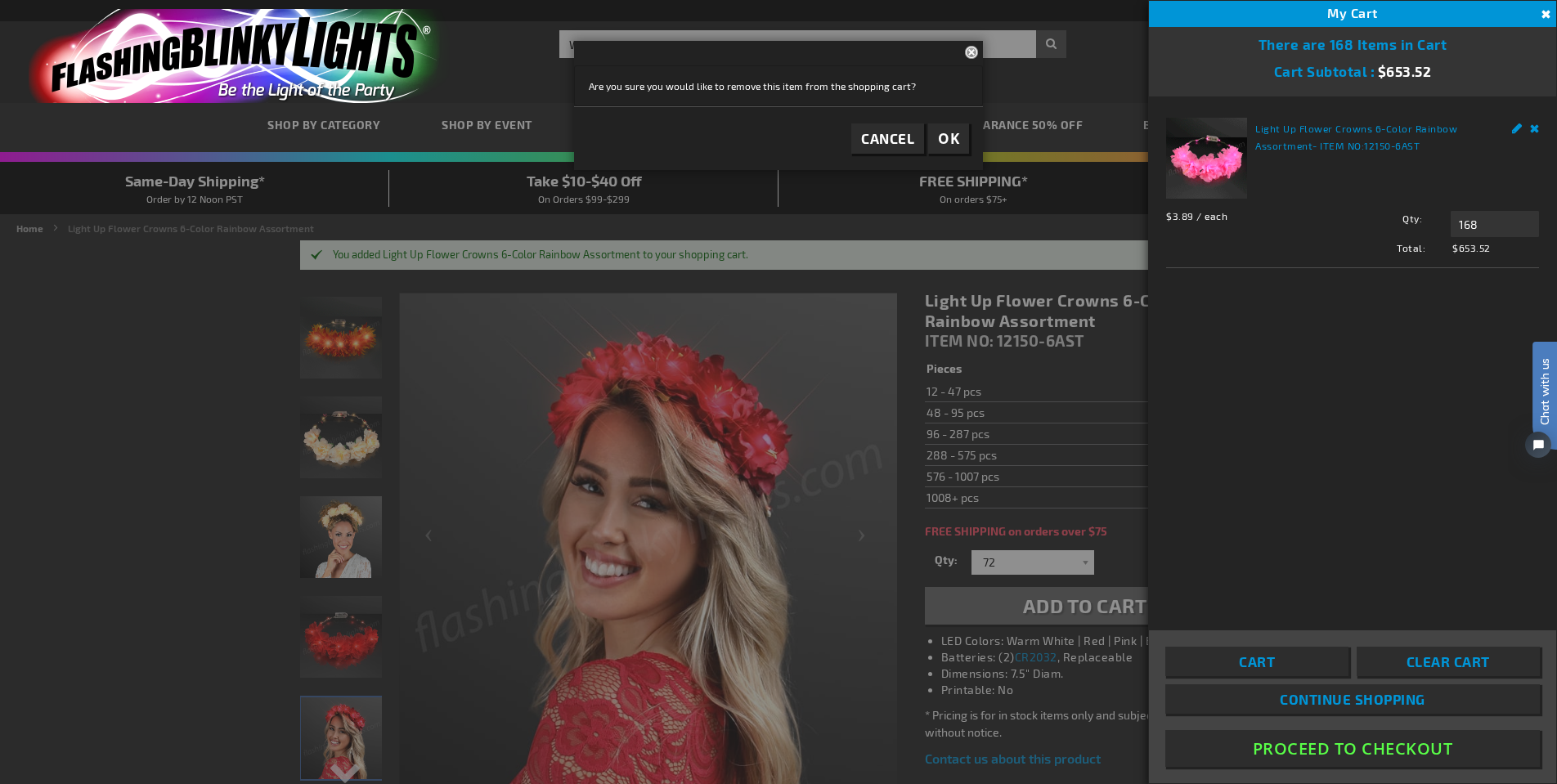
click at [1531, 129] on link "Remove" at bounding box center [1535, 126] width 10 height 18
click at [954, 138] on span "OK" at bounding box center [948, 138] width 21 height 18
click at [960, 142] on button "OK" at bounding box center [948, 139] width 41 height 30
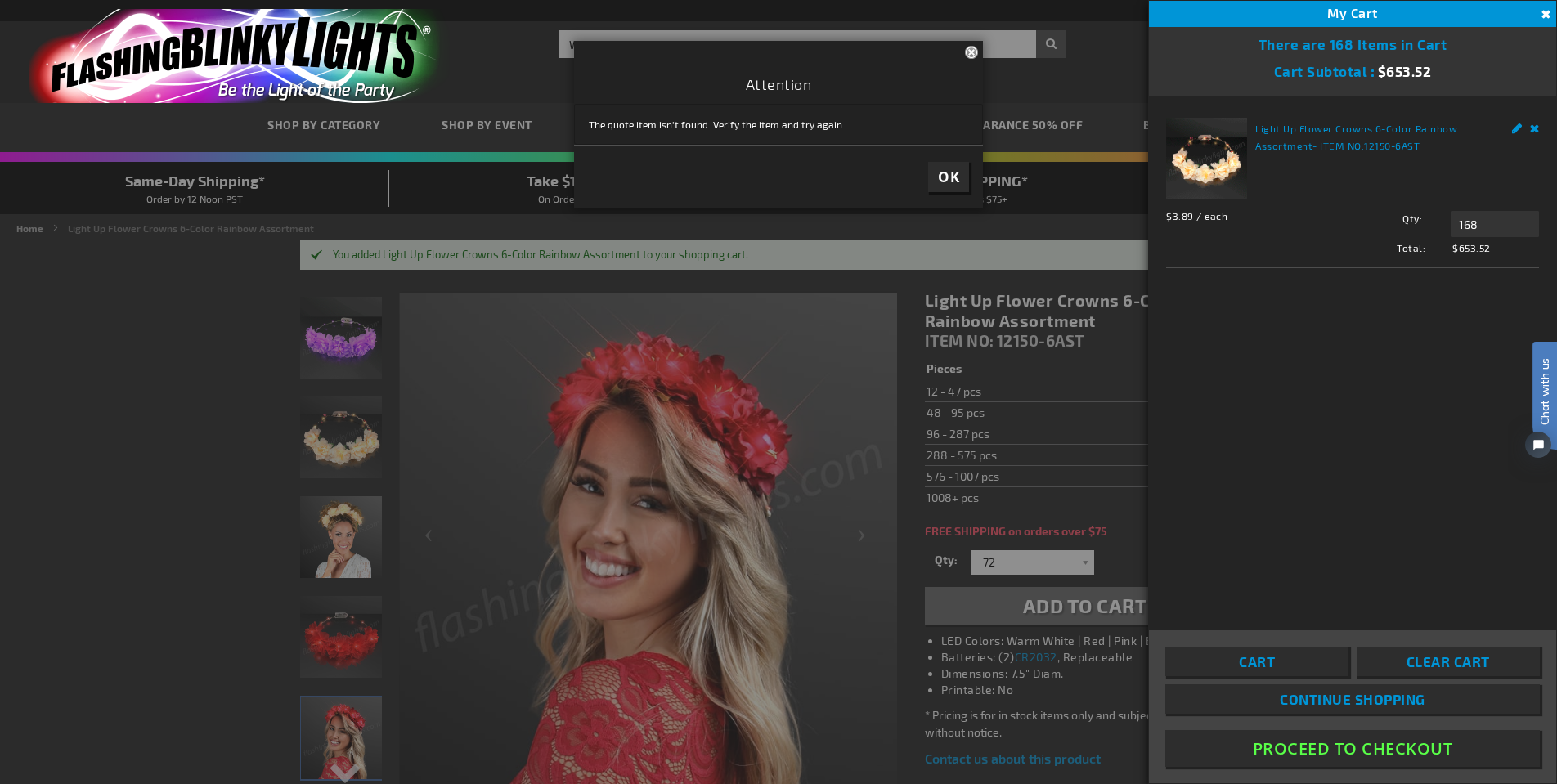
click at [948, 175] on span "OK" at bounding box center [948, 176] width 21 height 18
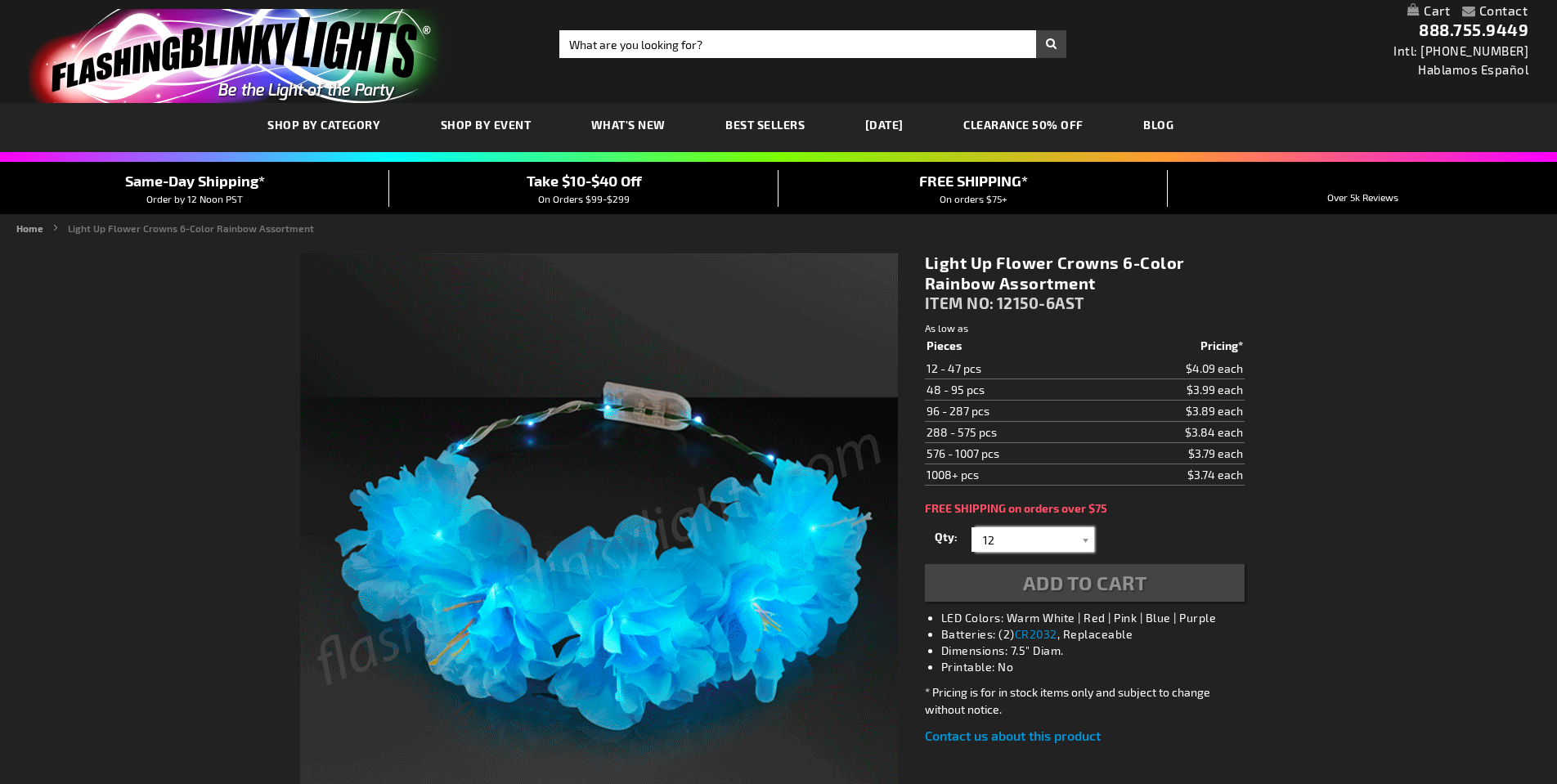
click at [1070, 543] on input "12" at bounding box center [1034, 540] width 119 height 25
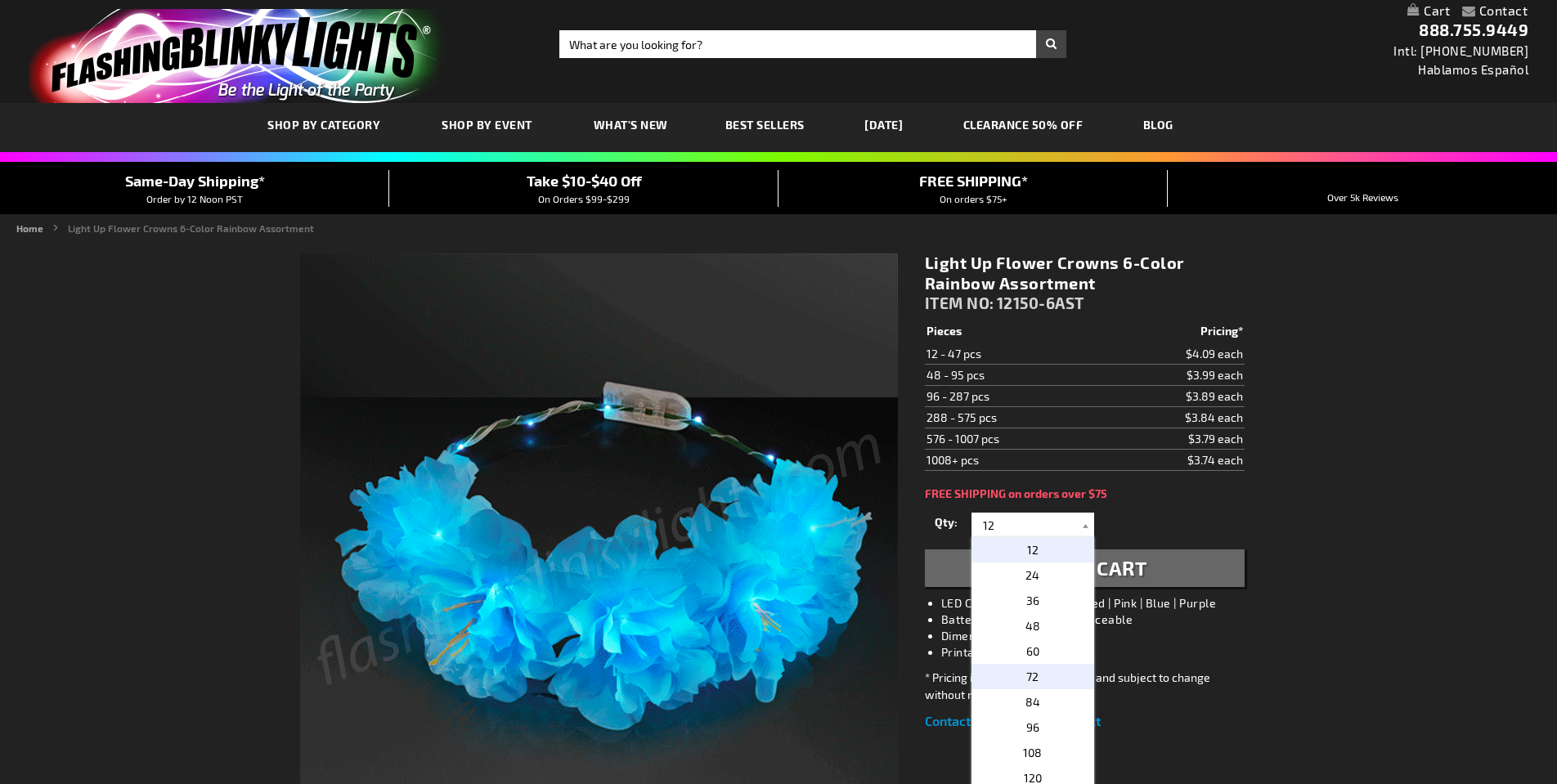
click at [1031, 673] on span "72" at bounding box center [1033, 677] width 12 height 14
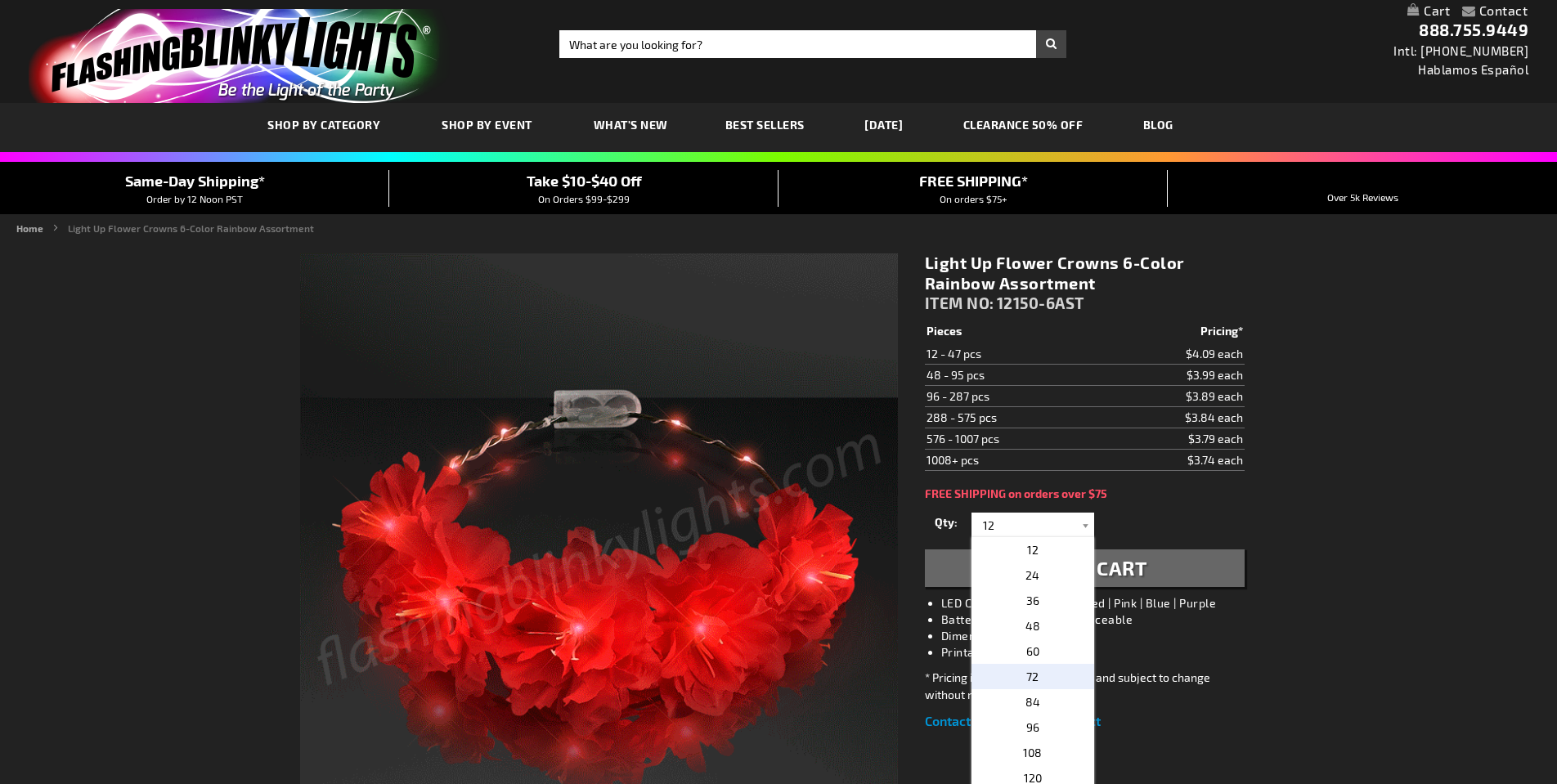
type input "72"
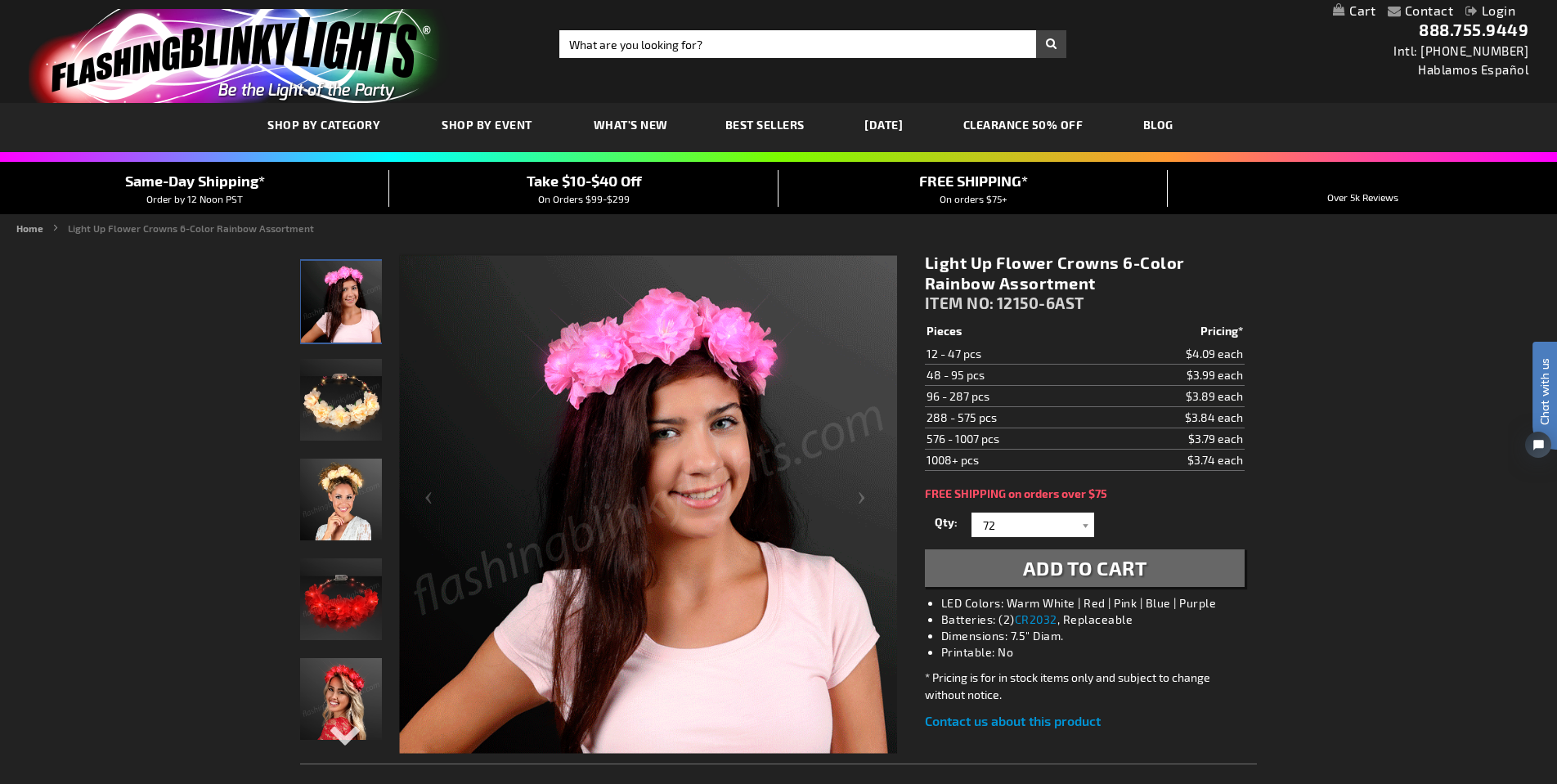
click at [1106, 565] on span "Add to Cart" at bounding box center [1085, 567] width 125 height 24
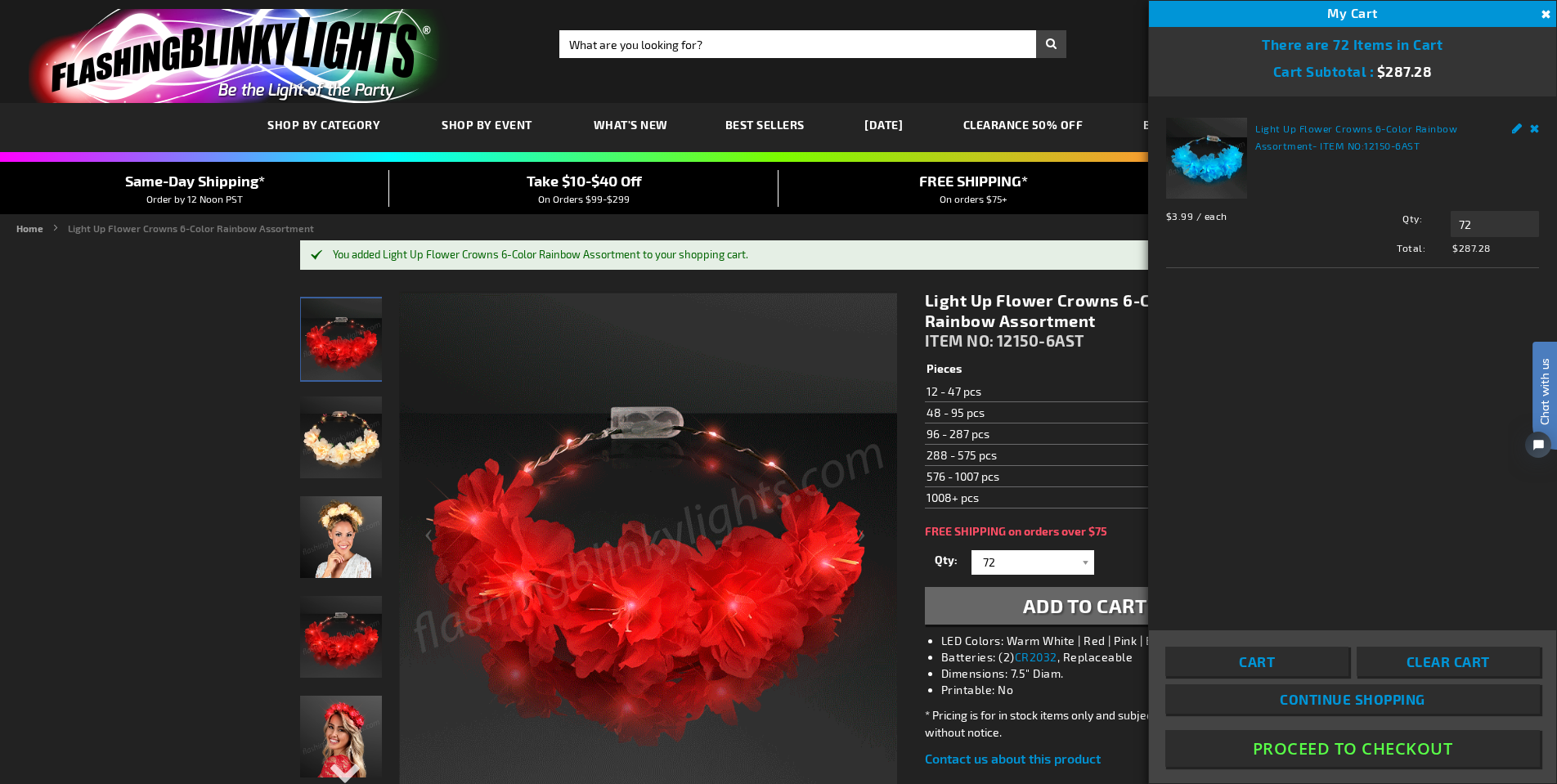
click at [347, 731] on img "Female displaying Light Up Red Flower Crown" at bounding box center [341, 737] width 82 height 82
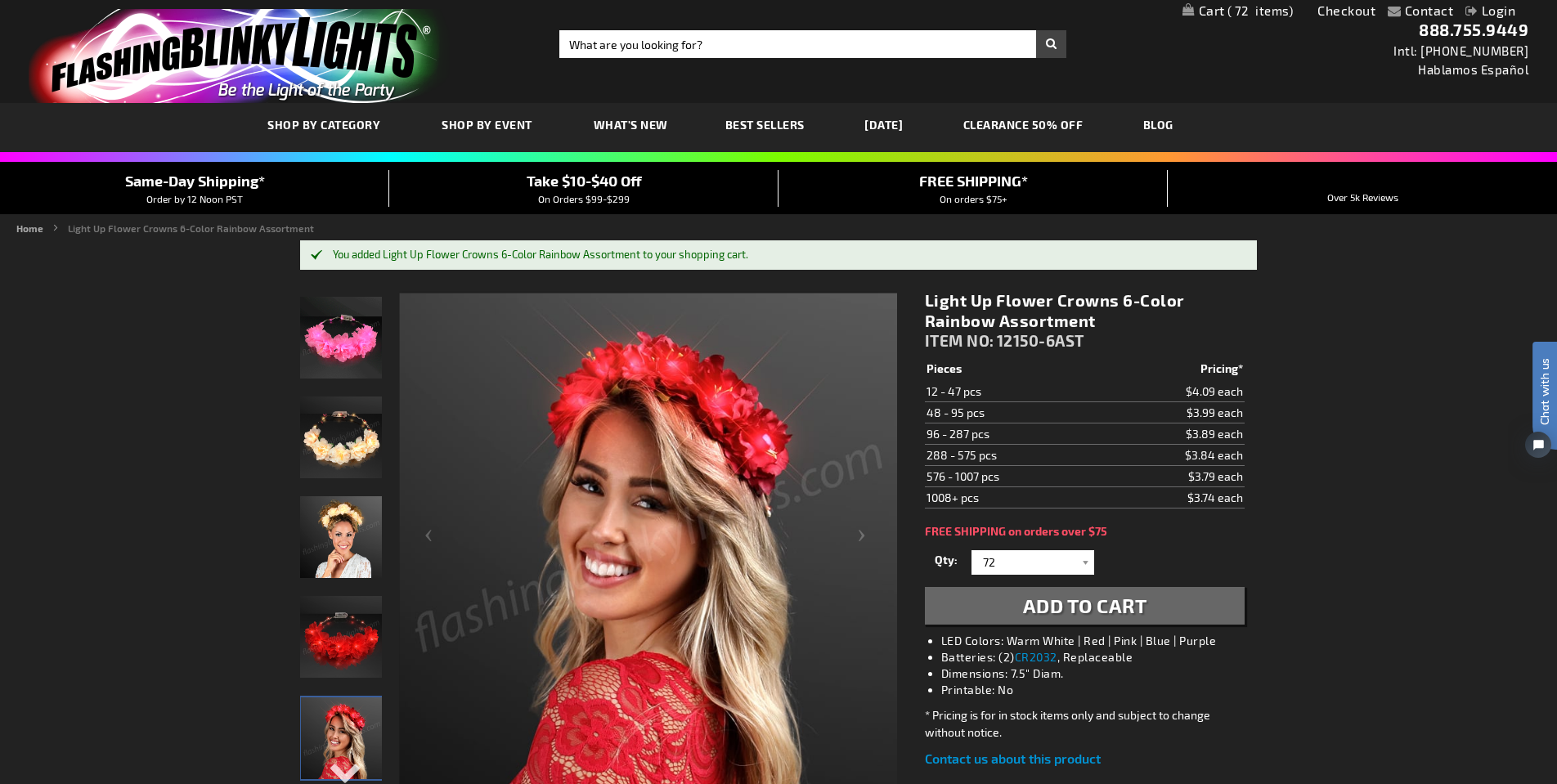
click at [1257, 11] on span "72" at bounding box center [1260, 11] width 66 height 15
